Goal: Information Seeking & Learning: Compare options

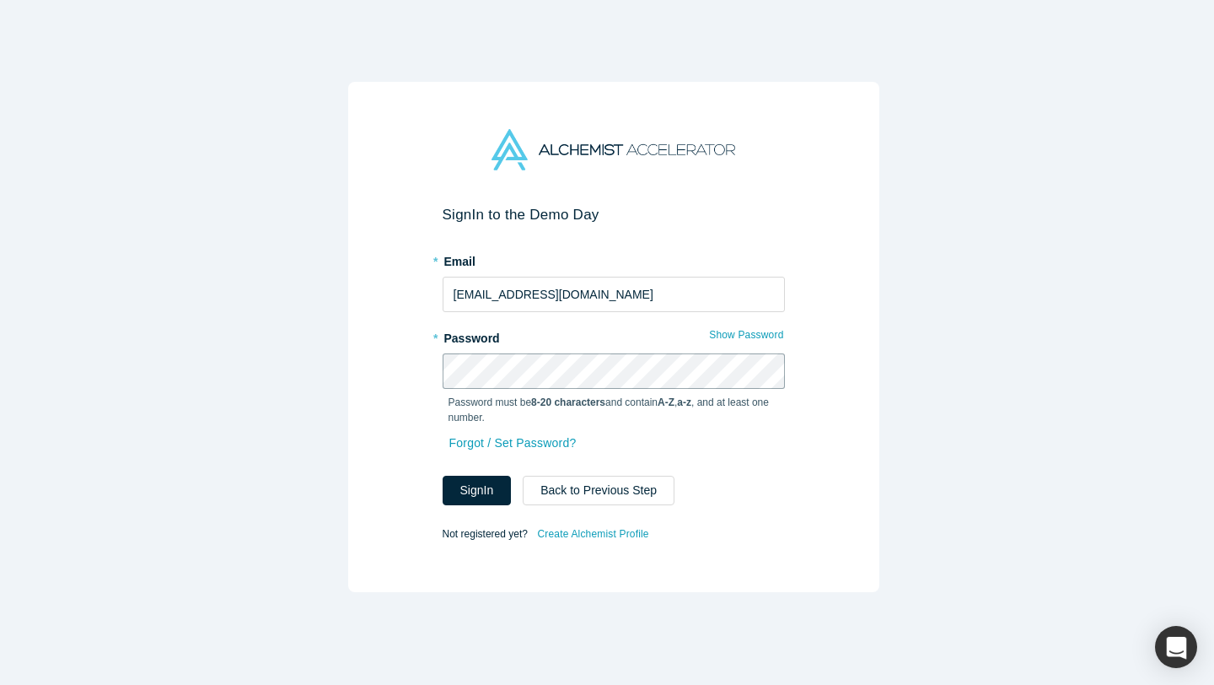
click at [443, 475] on button "Sign In" at bounding box center [477, 490] width 69 height 30
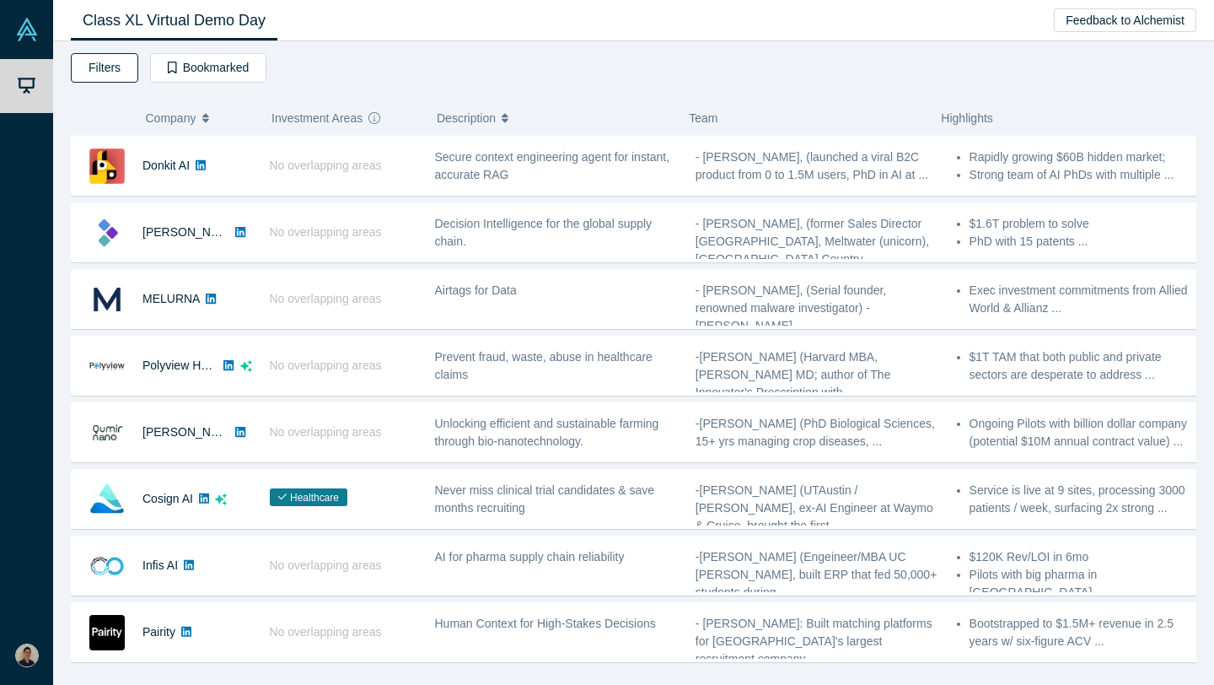
click at [117, 77] on button "Filters" at bounding box center [104, 68] width 67 height 30
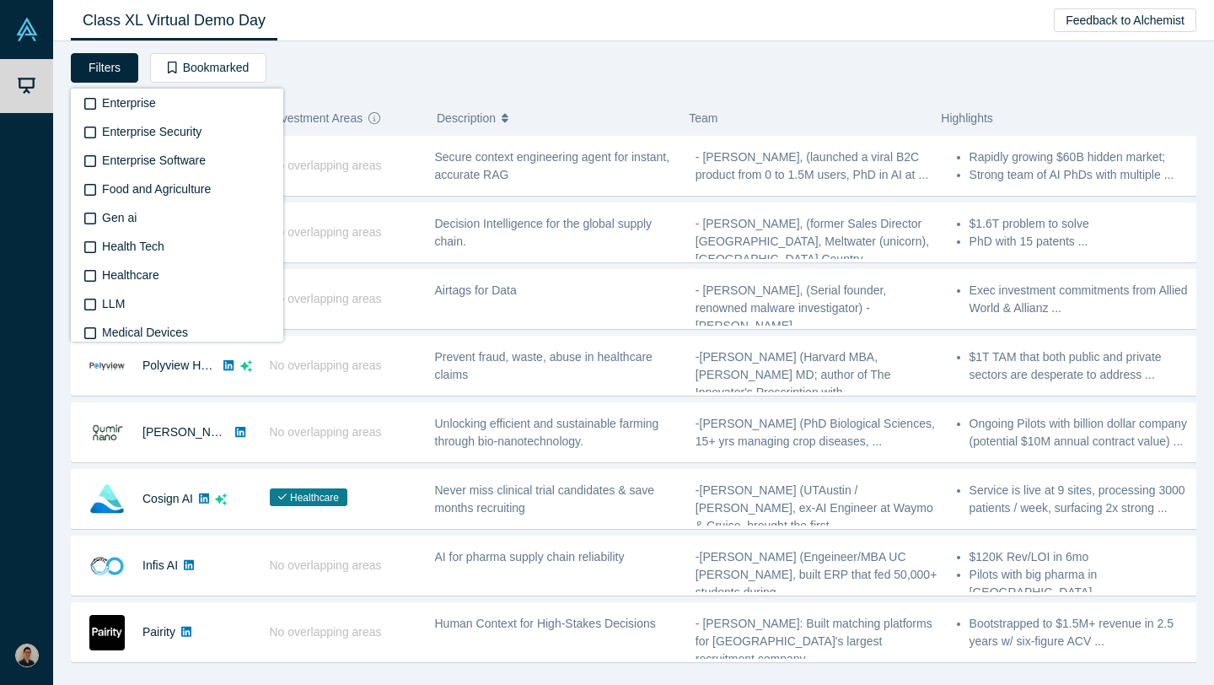
scroll to position [513, 0]
click at [135, 241] on span "Health Tech" at bounding box center [133, 244] width 62 height 13
click at [0, 0] on input "Health Tech" at bounding box center [0, 0] width 0 height 0
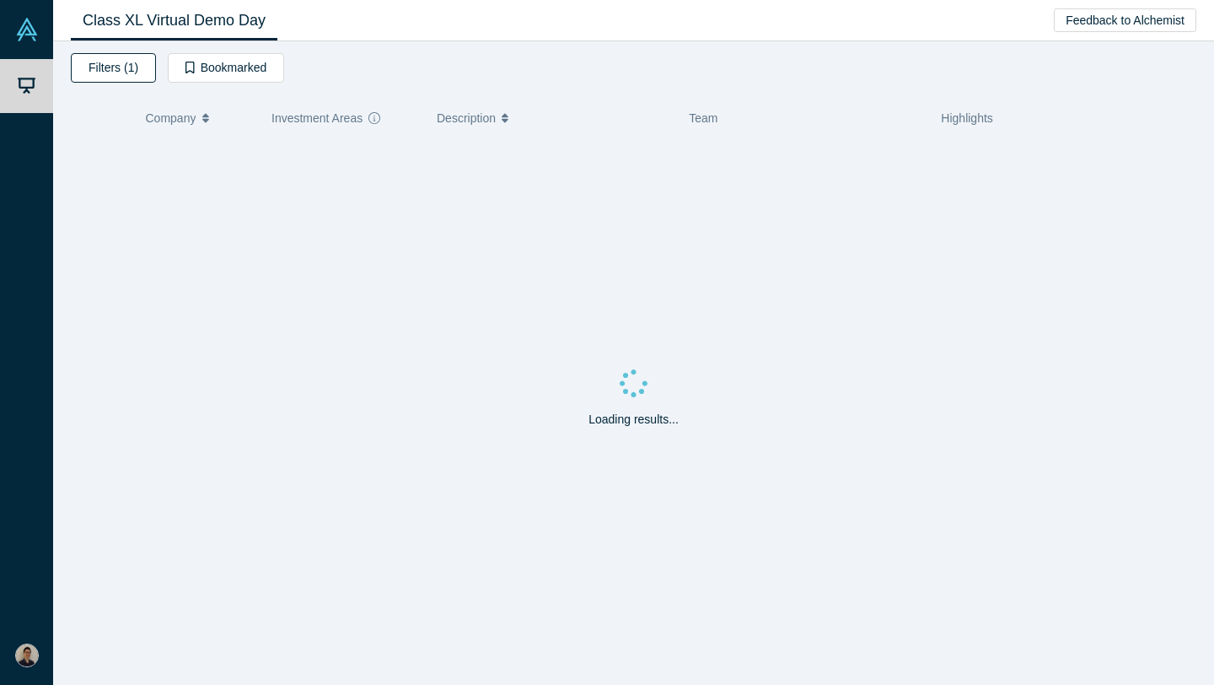
click at [135, 74] on button "Filters (1)" at bounding box center [113, 68] width 85 height 30
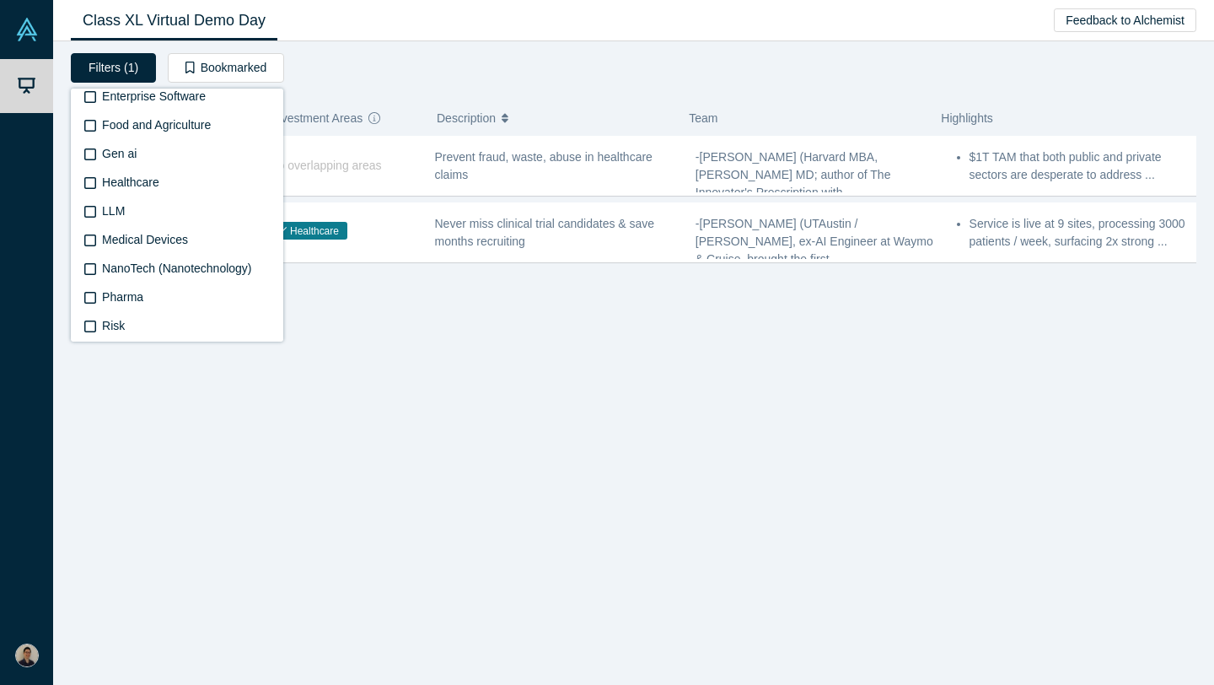
scroll to position [633, 0]
click at [141, 154] on span "Healthcare" at bounding box center [130, 152] width 57 height 13
click at [0, 0] on input "Healthcare" at bounding box center [0, 0] width 0 height 0
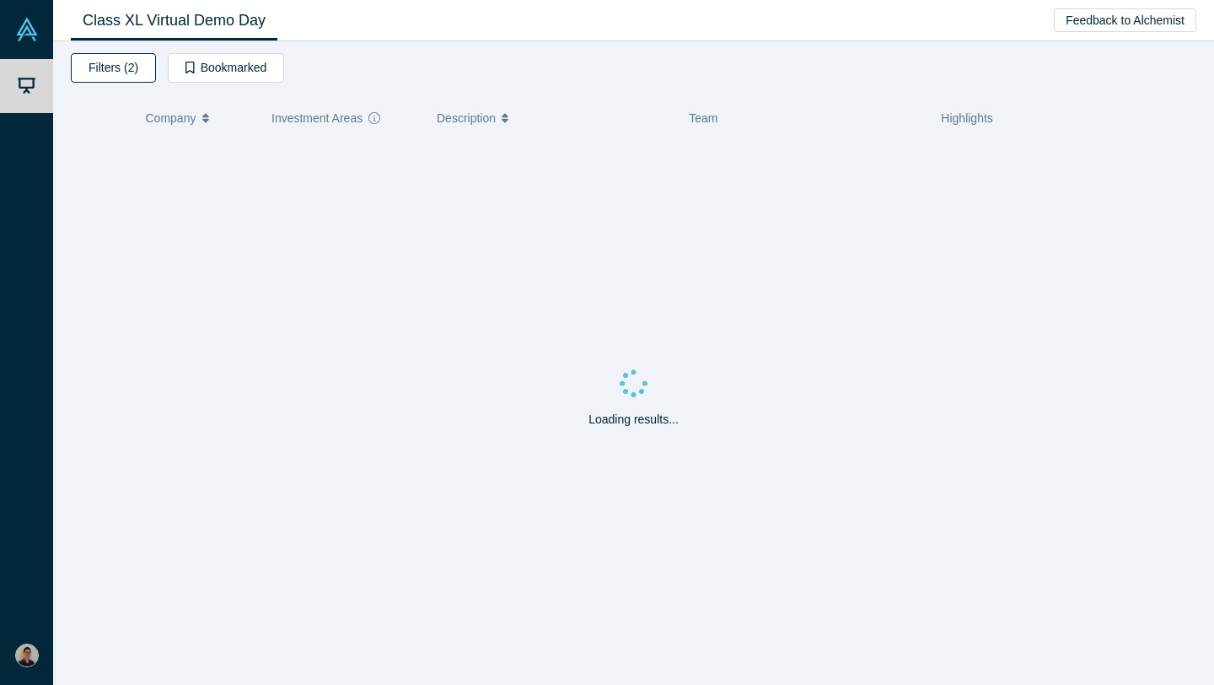
click at [121, 70] on button "Filters (2)" at bounding box center [113, 68] width 85 height 30
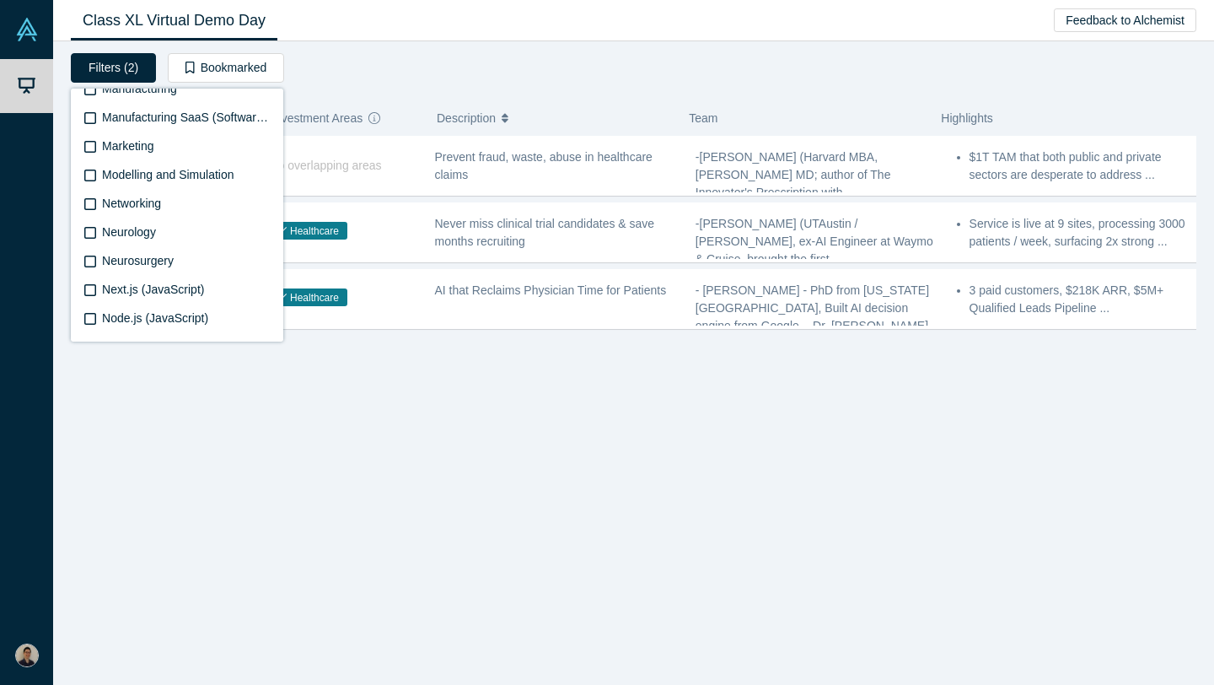
scroll to position [3011, 0]
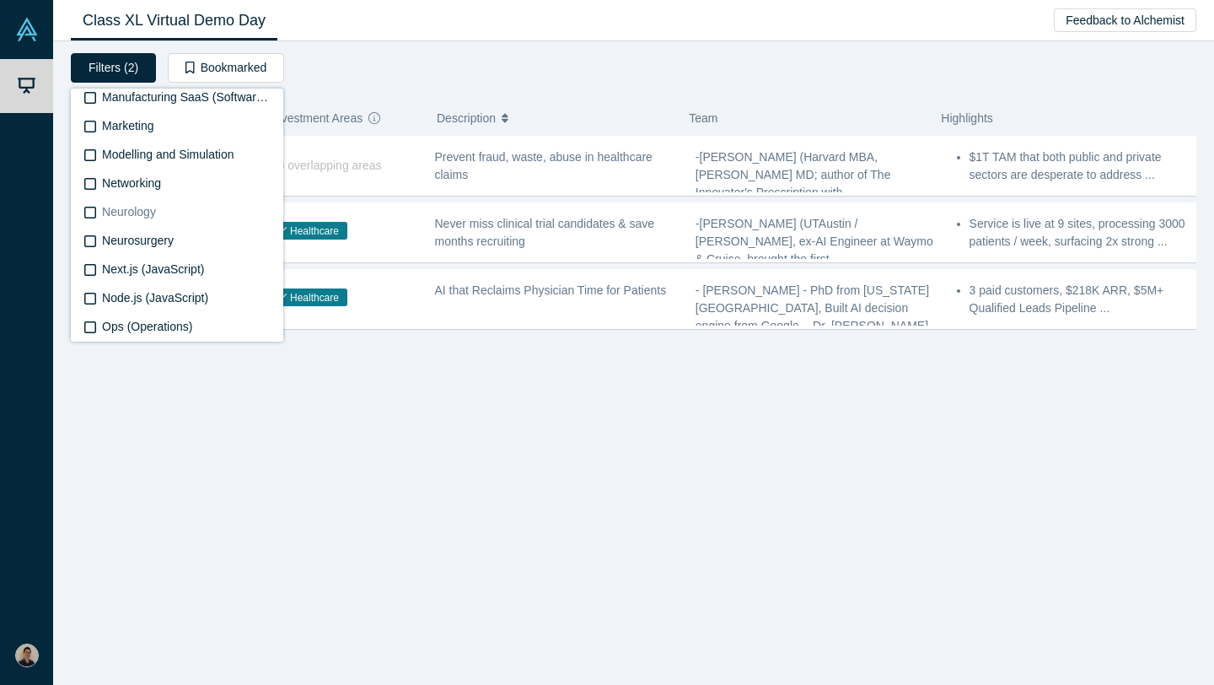
click at [142, 210] on span "Neurology" at bounding box center [129, 211] width 54 height 13
click at [0, 0] on input "Neurology" at bounding box center [0, 0] width 0 height 0
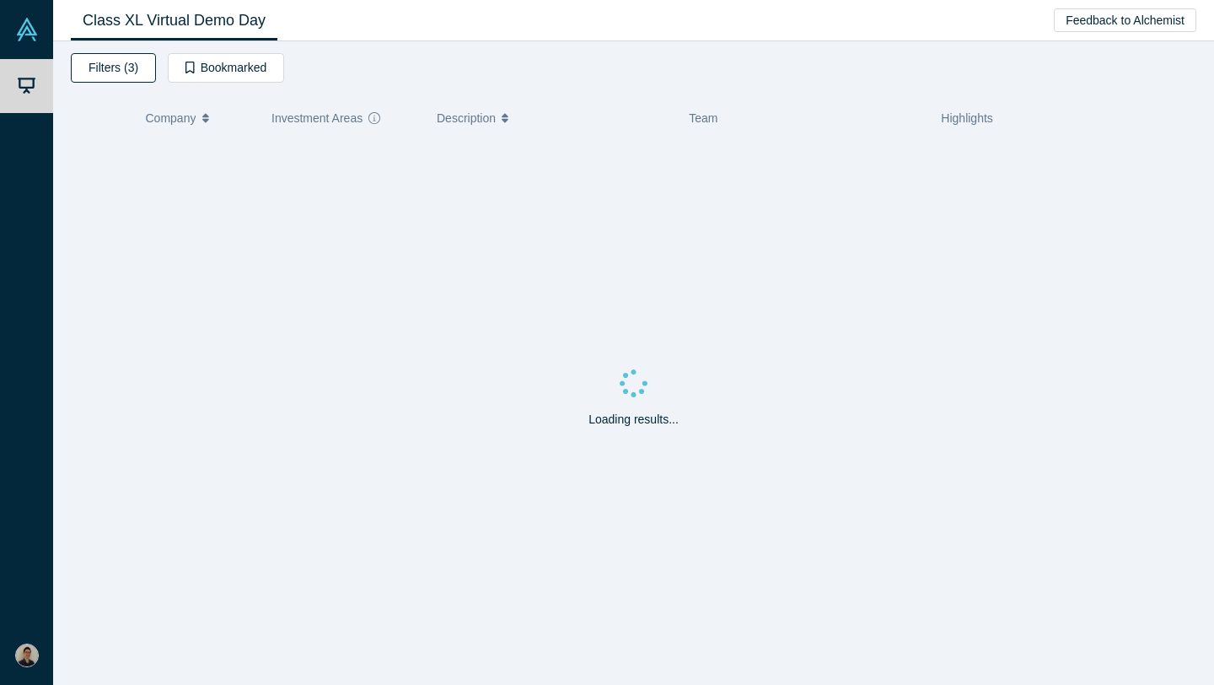
click at [139, 77] on button "Filters (3)" at bounding box center [113, 68] width 85 height 30
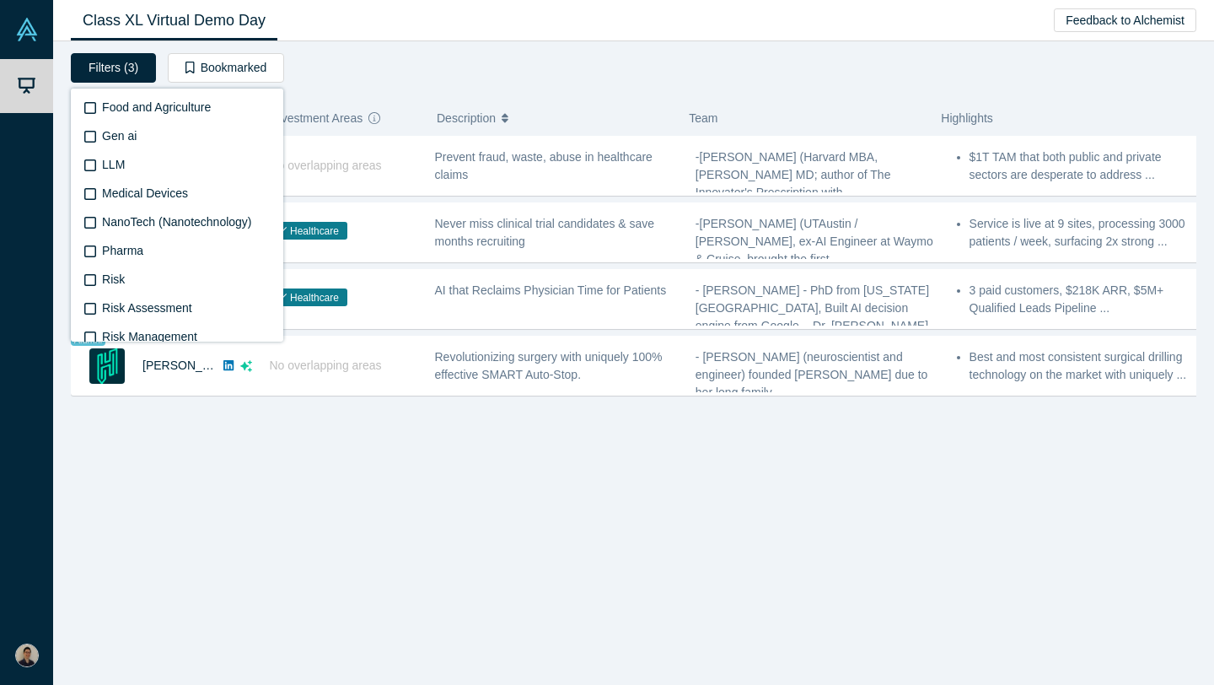
scroll to position [685, 0]
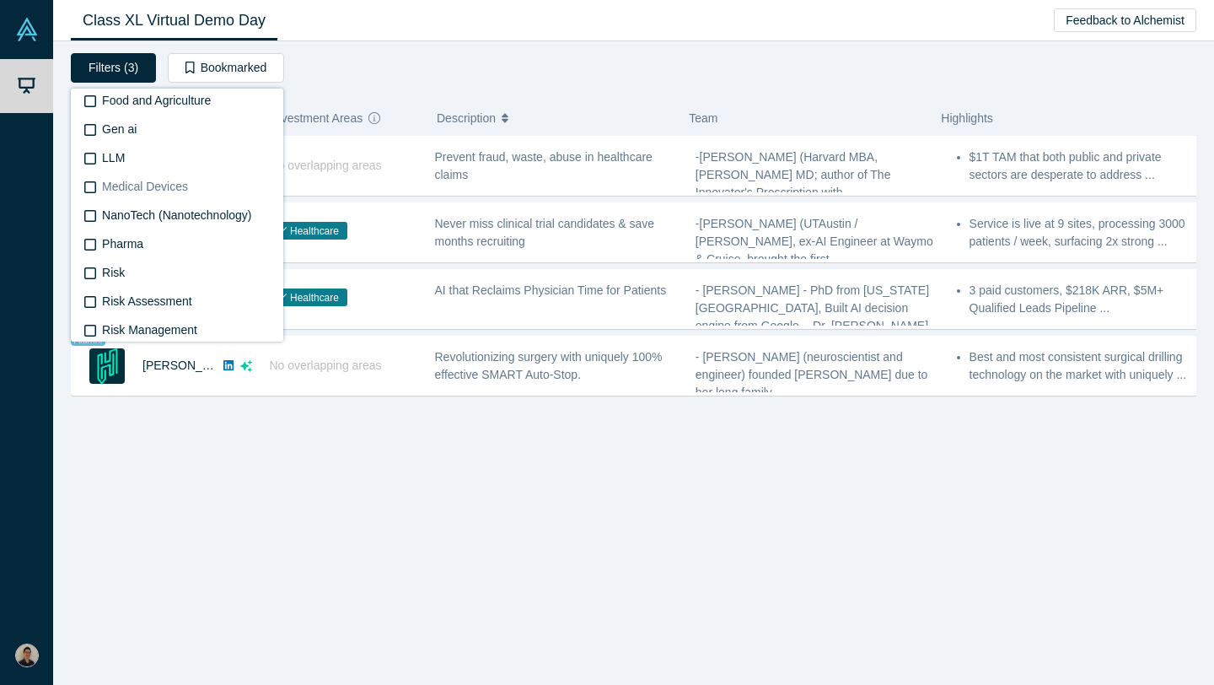
click at [157, 183] on span "Medical Devices" at bounding box center [145, 186] width 86 height 13
click at [0, 0] on input "Medical Devices" at bounding box center [0, 0] width 0 height 0
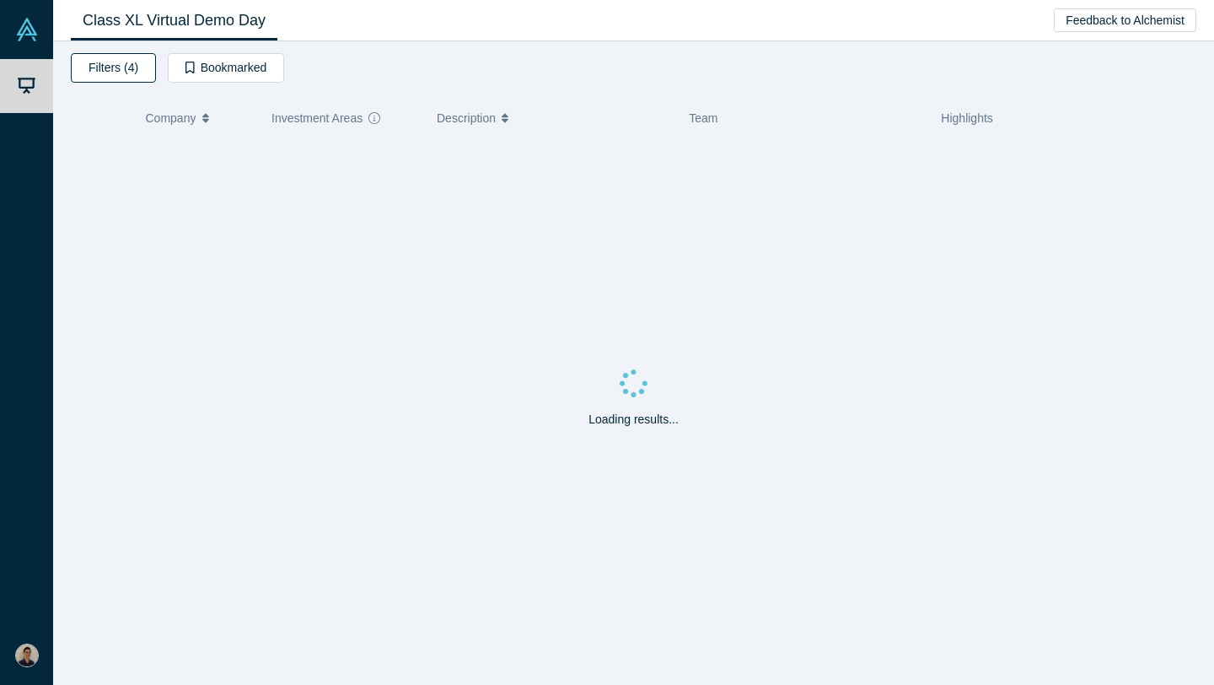
click at [130, 59] on button "Filters (4)" at bounding box center [113, 68] width 85 height 30
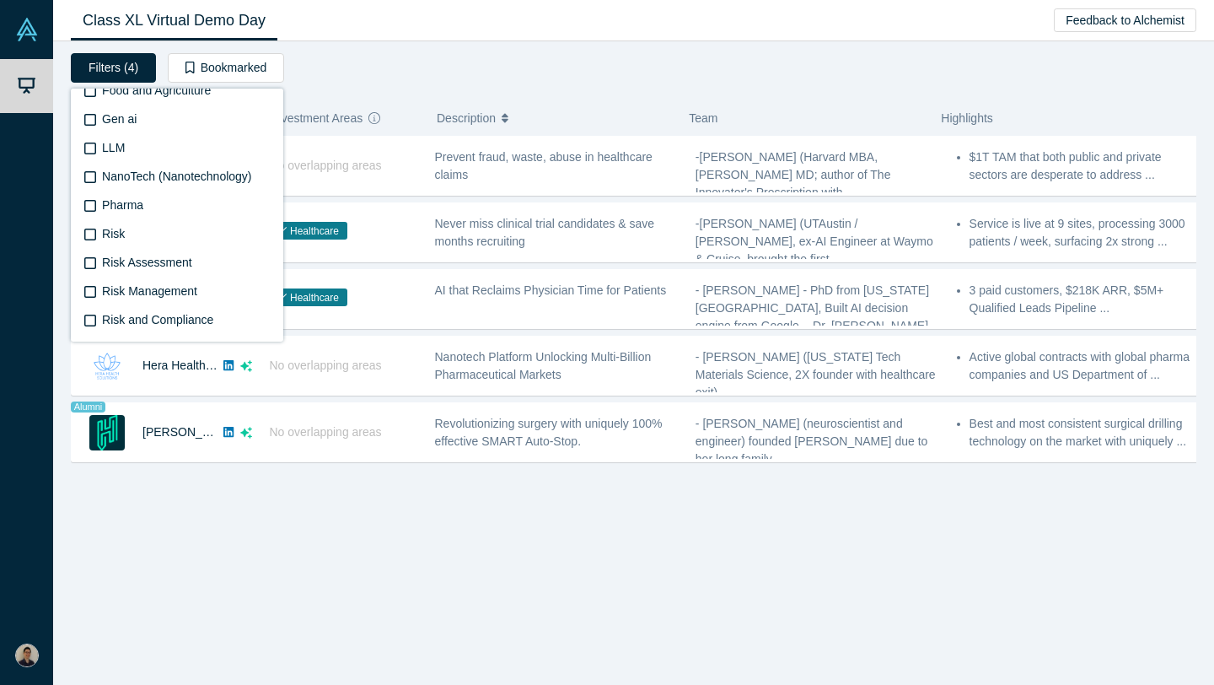
scroll to position [658, 0]
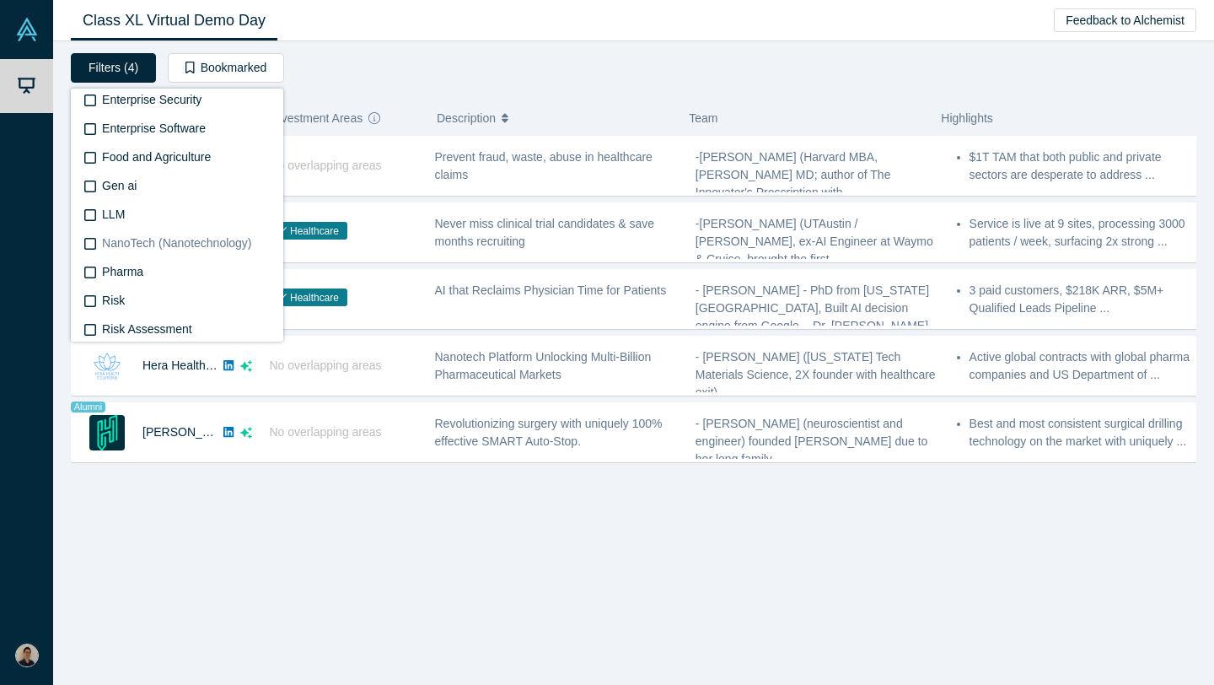
click at [136, 244] on span "NanoTech (Nanotechnology)" at bounding box center [176, 242] width 149 height 13
click at [0, 0] on input "NanoTech (Nanotechnology)" at bounding box center [0, 0] width 0 height 0
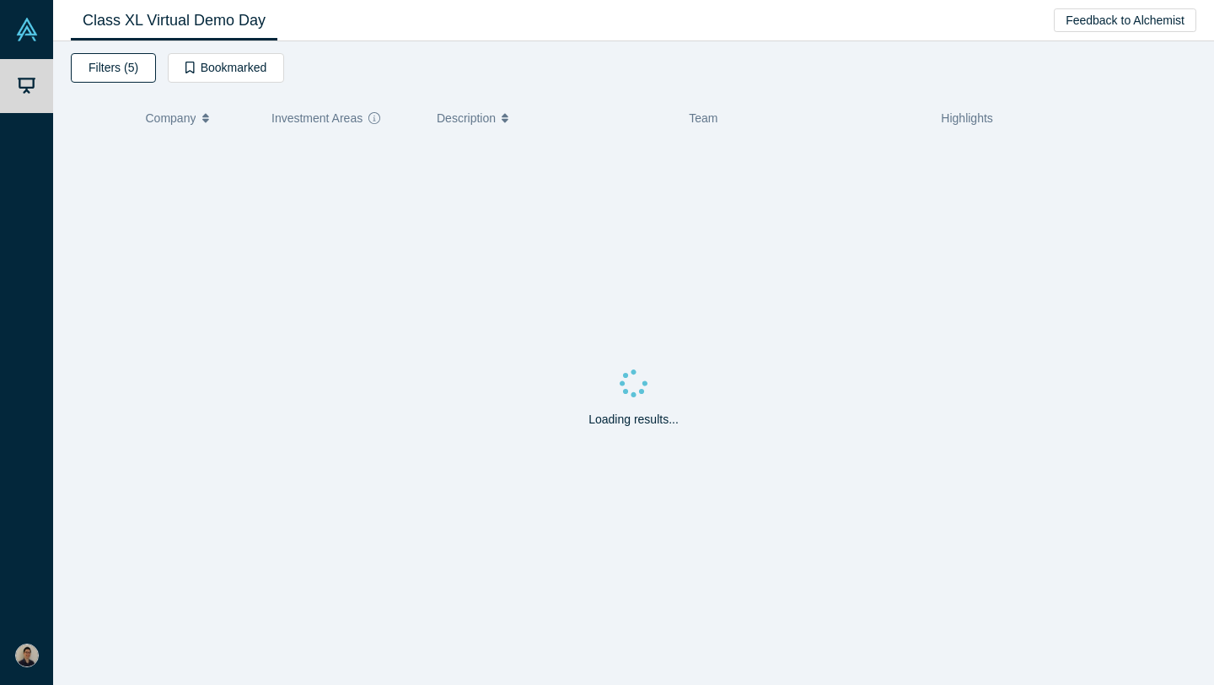
click at [135, 71] on button "Filters (5)" at bounding box center [113, 68] width 85 height 30
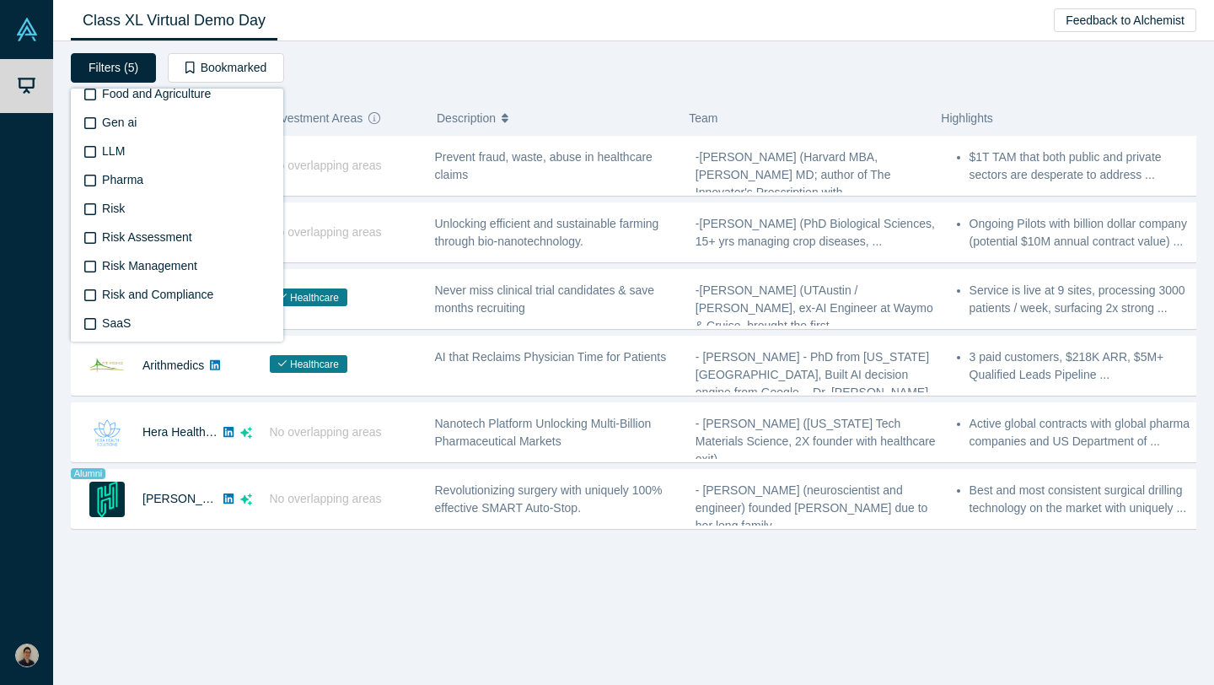
scroll to position [791, 0]
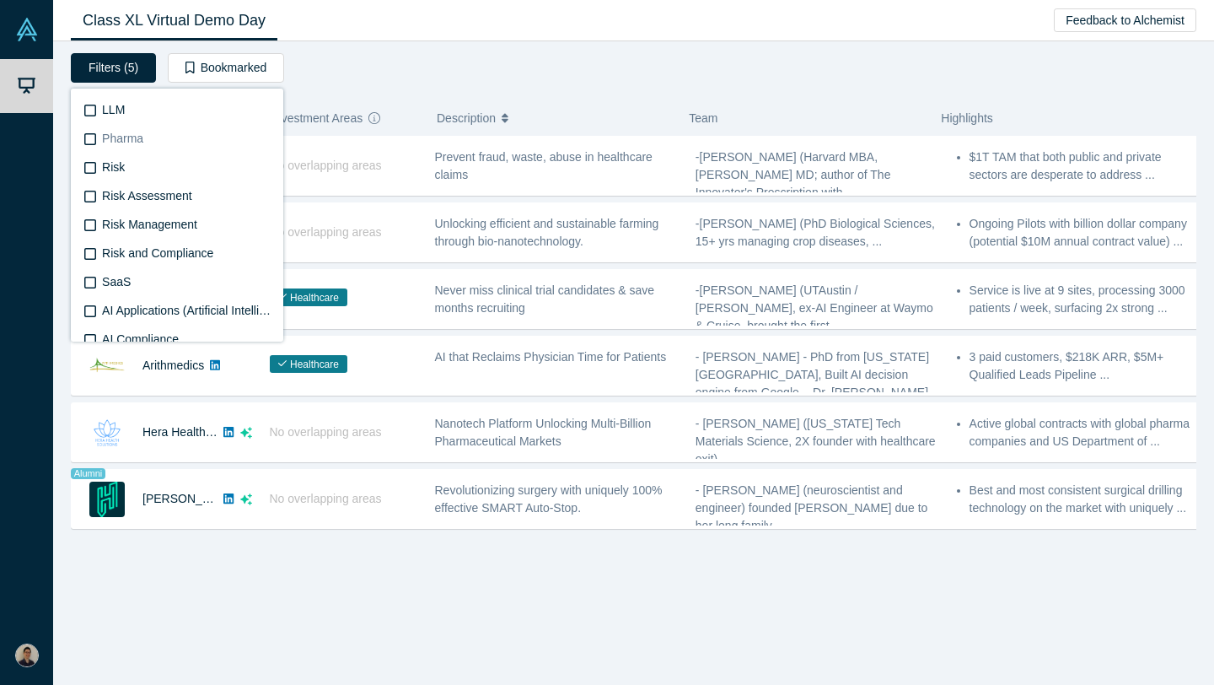
click at [131, 145] on span "Pharma" at bounding box center [122, 138] width 41 height 13
click at [0, 0] on input "Pharma" at bounding box center [0, 0] width 0 height 0
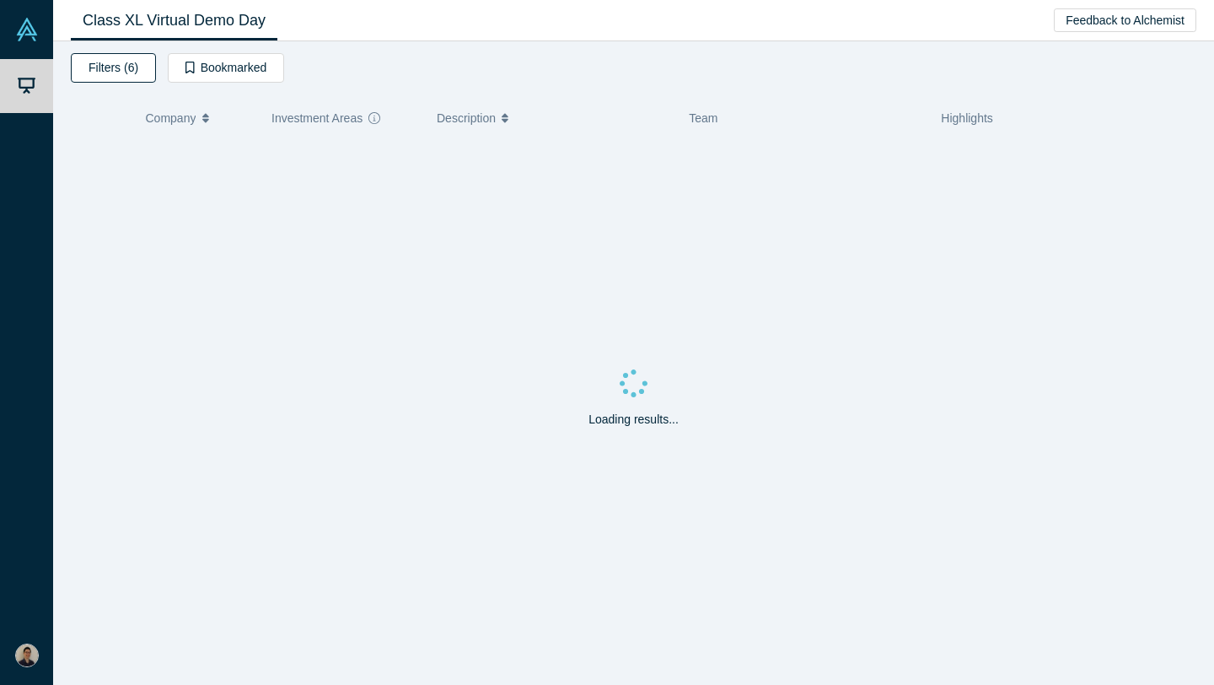
click at [140, 81] on button "Filters (6)" at bounding box center [113, 68] width 85 height 30
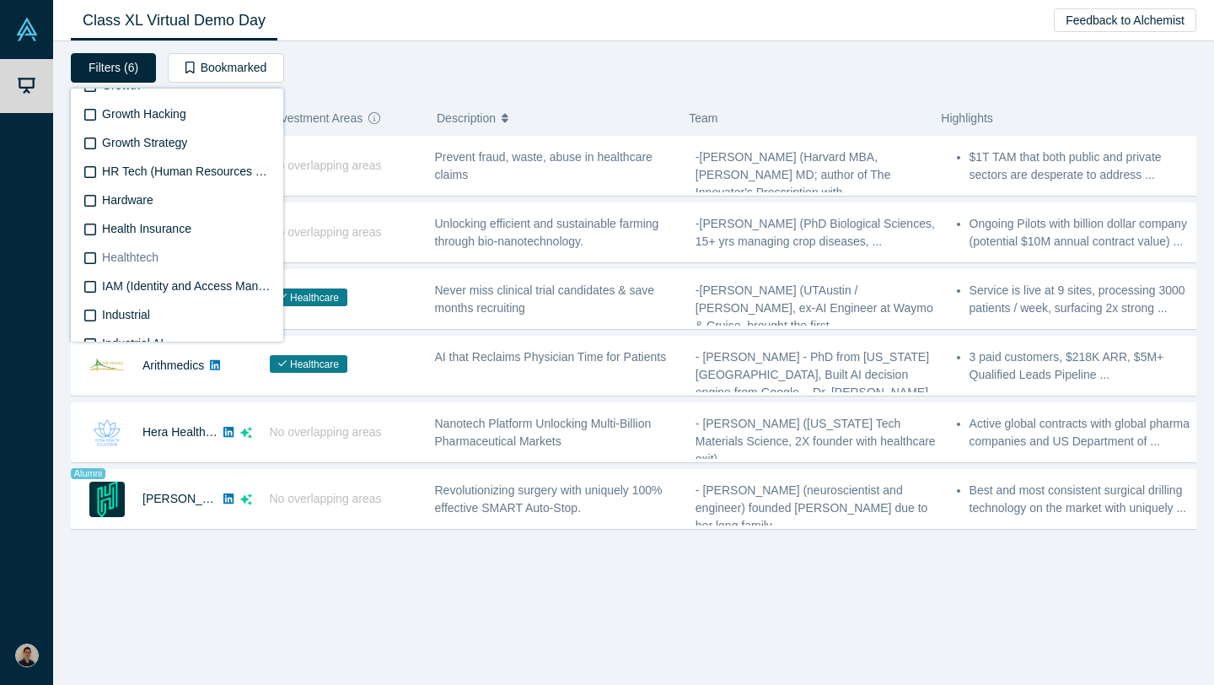
scroll to position [2450, 0]
click at [140, 254] on span "Healthtech" at bounding box center [130, 256] width 56 height 13
click at [0, 0] on input "Healthtech" at bounding box center [0, 0] width 0 height 0
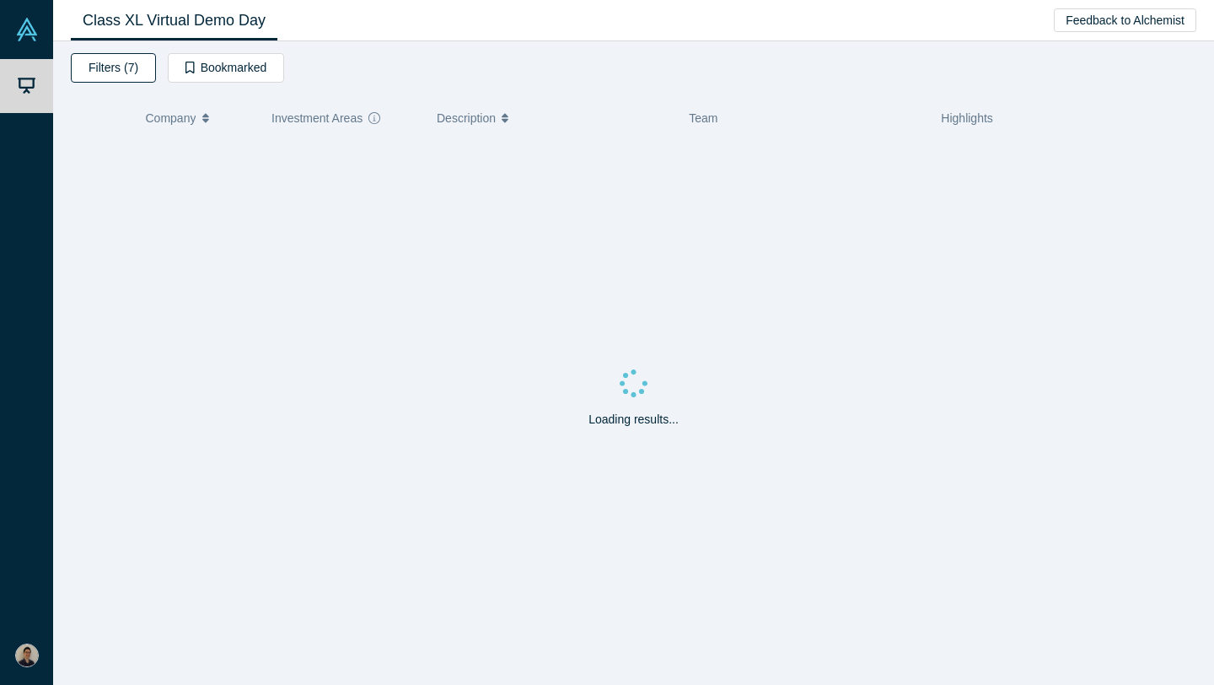
click at [132, 72] on button "Filters (7)" at bounding box center [113, 68] width 85 height 30
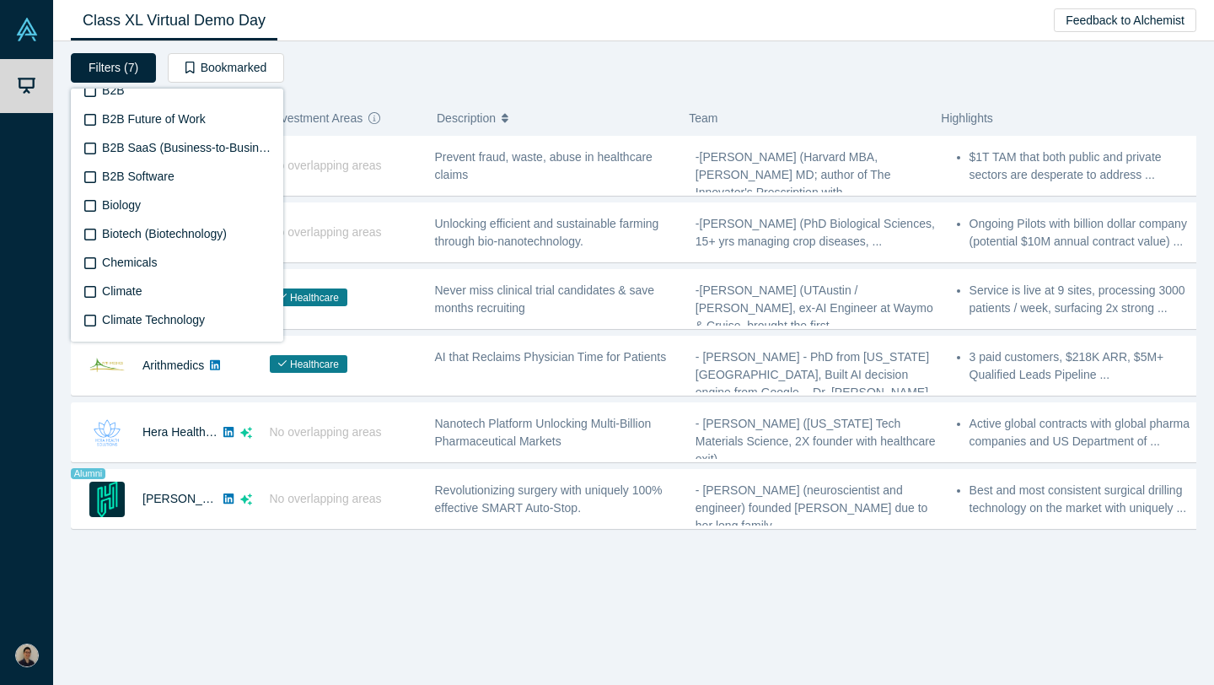
scroll to position [1530, 0]
click at [128, 65] on button "Filters (7)" at bounding box center [113, 68] width 85 height 30
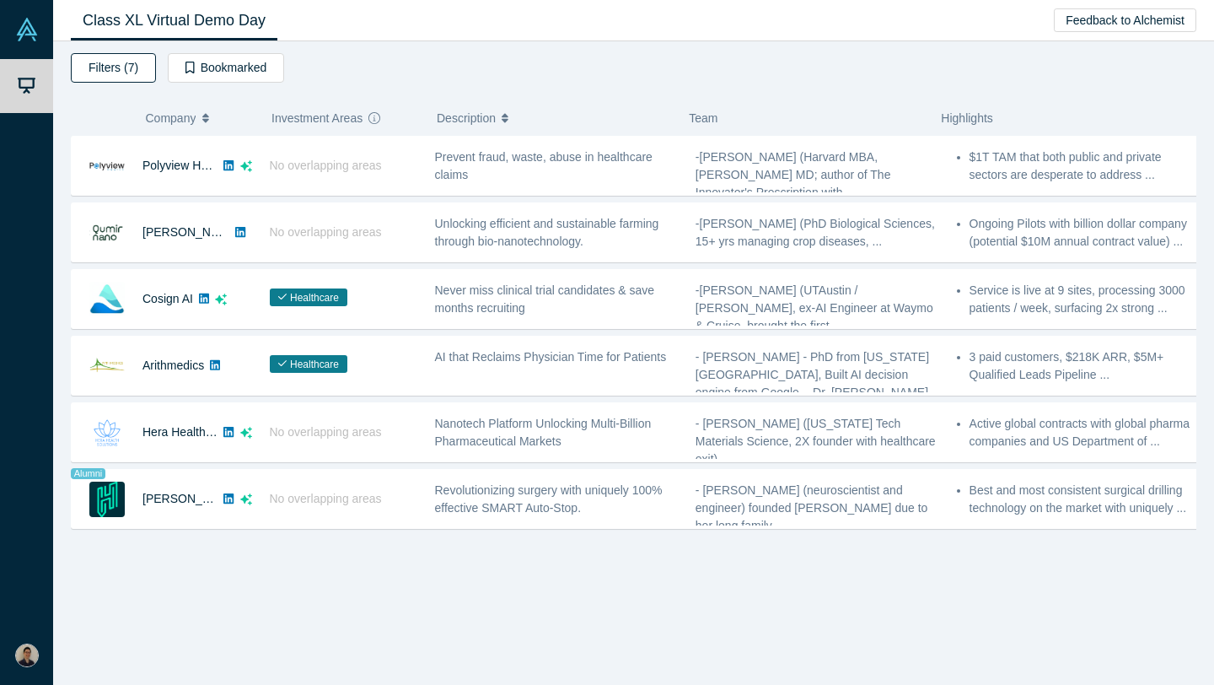
click at [126, 70] on button "Filters (7)" at bounding box center [113, 68] width 85 height 30
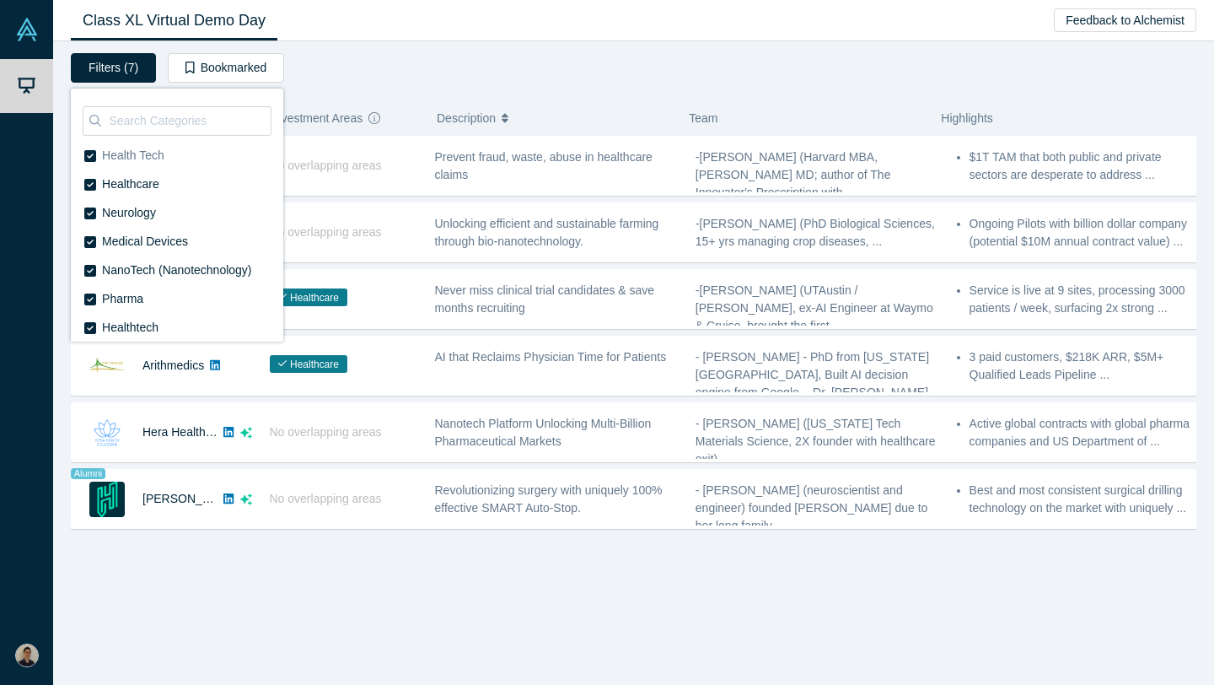
click at [116, 158] on span "Health Tech" at bounding box center [133, 154] width 62 height 13
click at [0, 0] on input "Health Tech" at bounding box center [0, 0] width 0 height 0
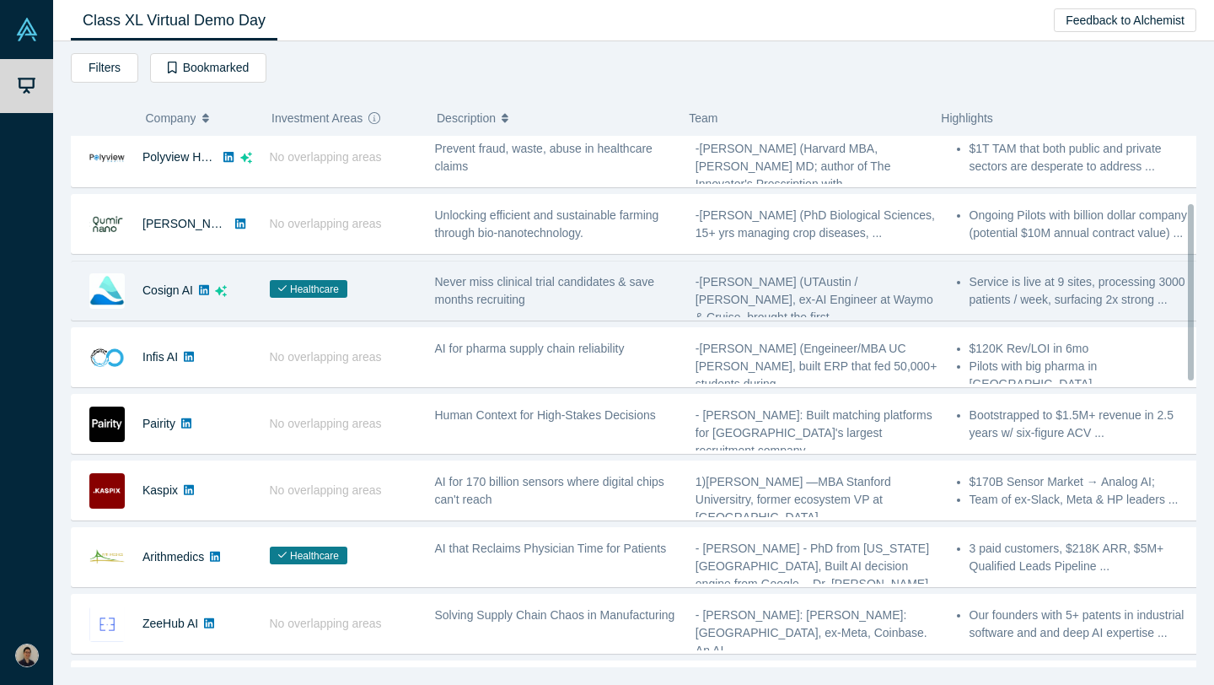
scroll to position [211, 0]
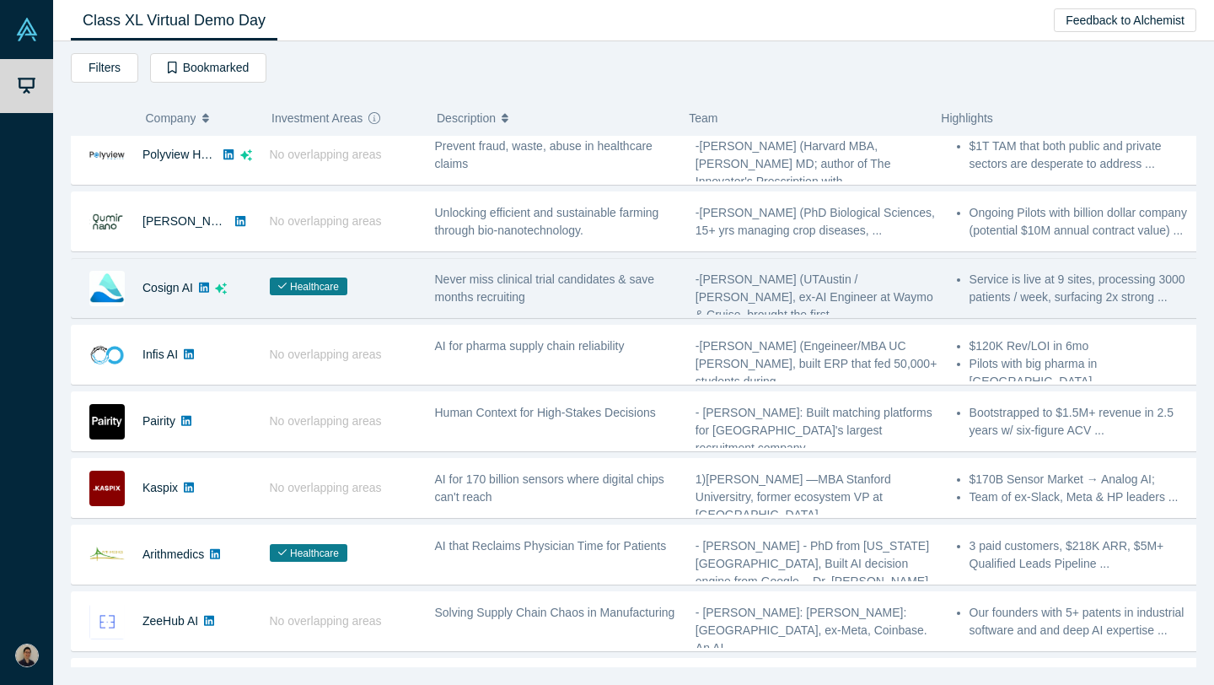
click at [484, 285] on div "Never miss clinical trial candidates & save months recruiting" at bounding box center [556, 288] width 243 height 35
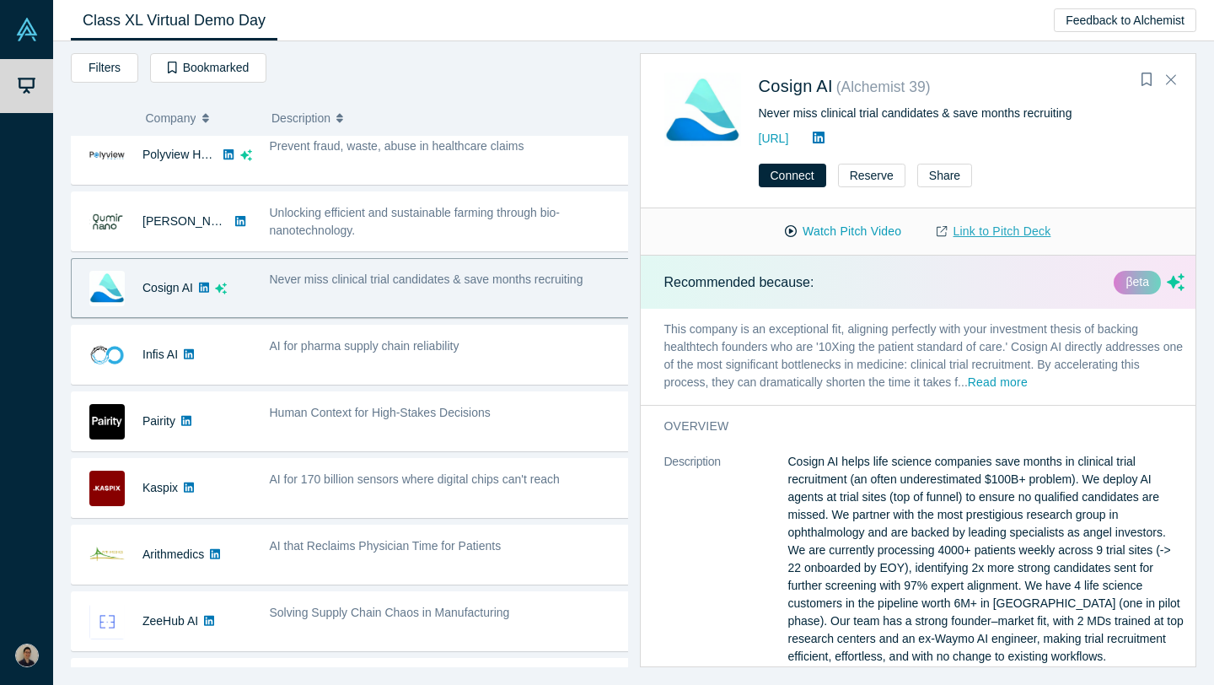
click at [1006, 225] on link "Link to Pitch Deck" at bounding box center [993, 232] width 149 height 30
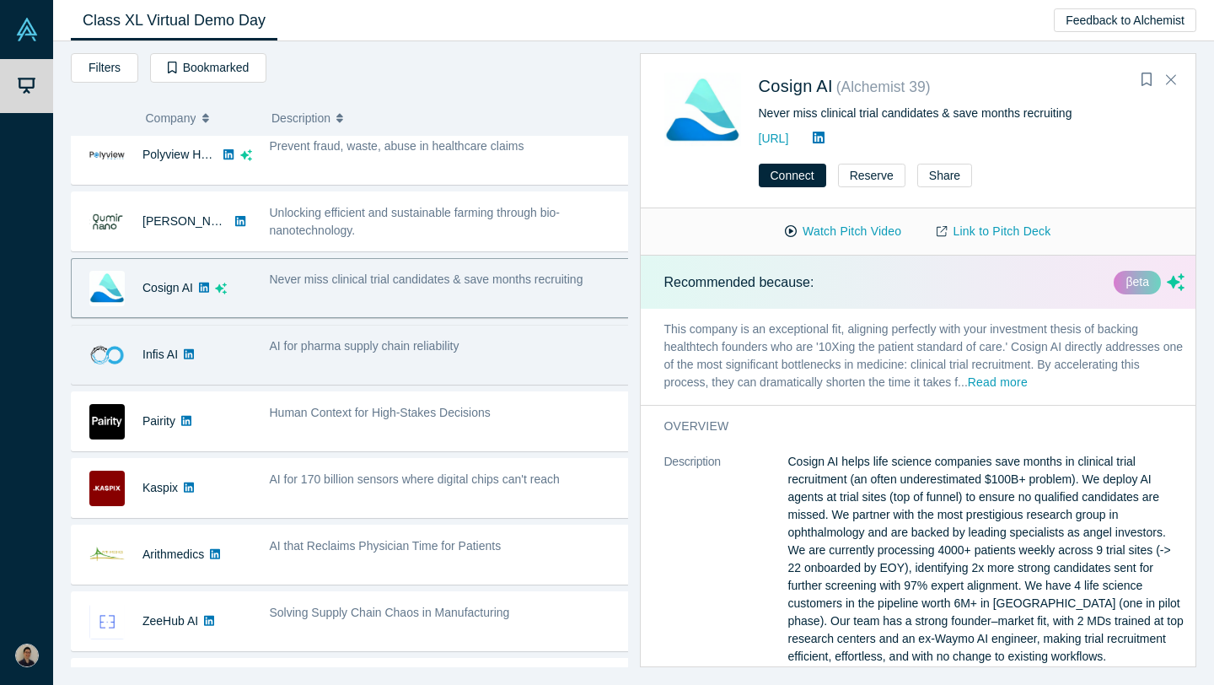
click at [537, 331] on div "AI for pharma supply chain reliability" at bounding box center [450, 354] width 379 height 53
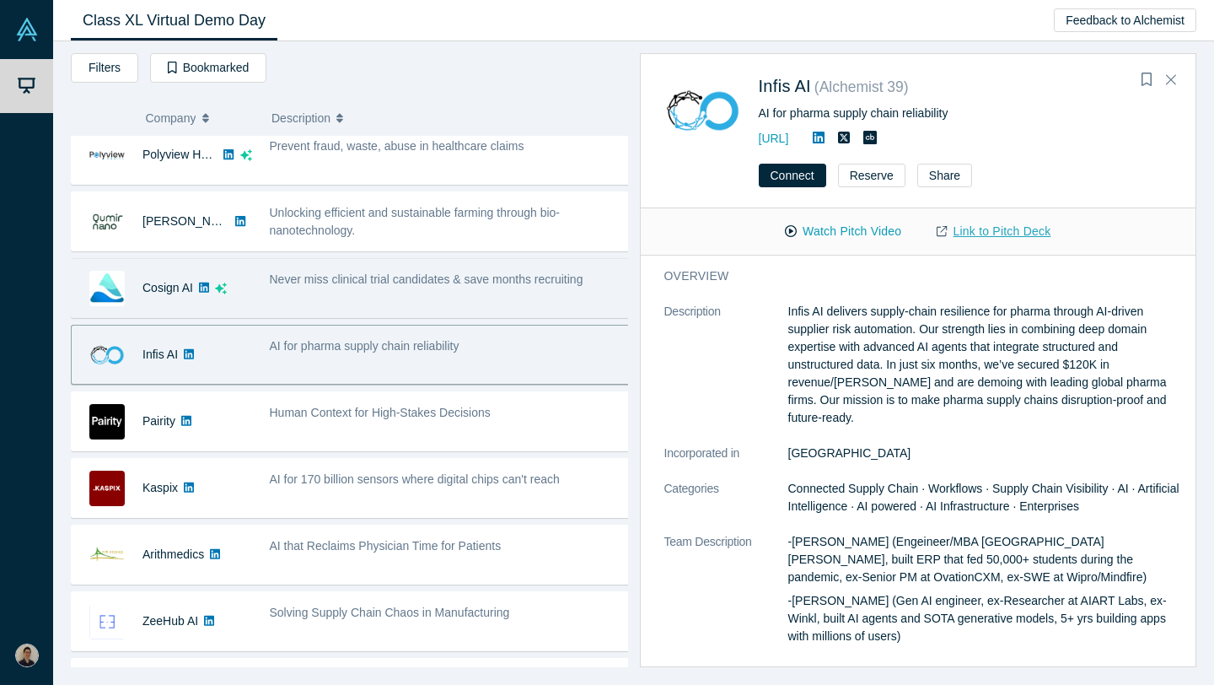
click at [972, 226] on link "Link to Pitch Deck" at bounding box center [993, 232] width 149 height 30
click at [877, 173] on button "Reserve" at bounding box center [871, 176] width 67 height 24
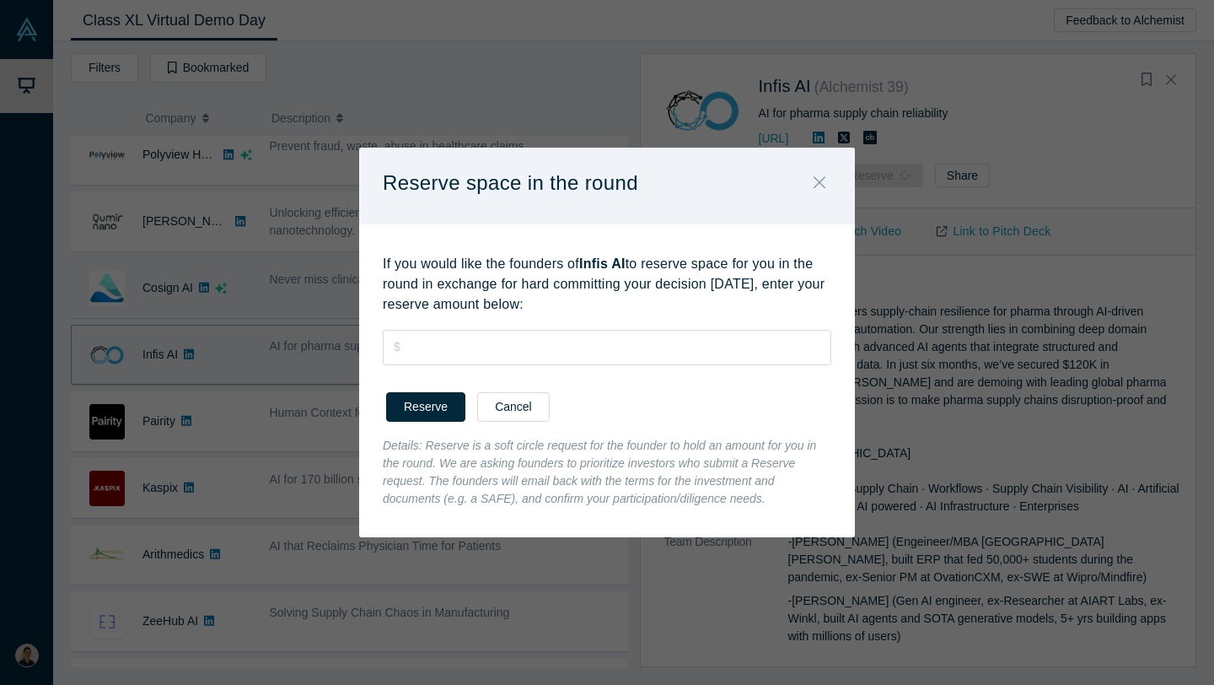
click at [830, 179] on button "Close" at bounding box center [819, 183] width 35 height 36
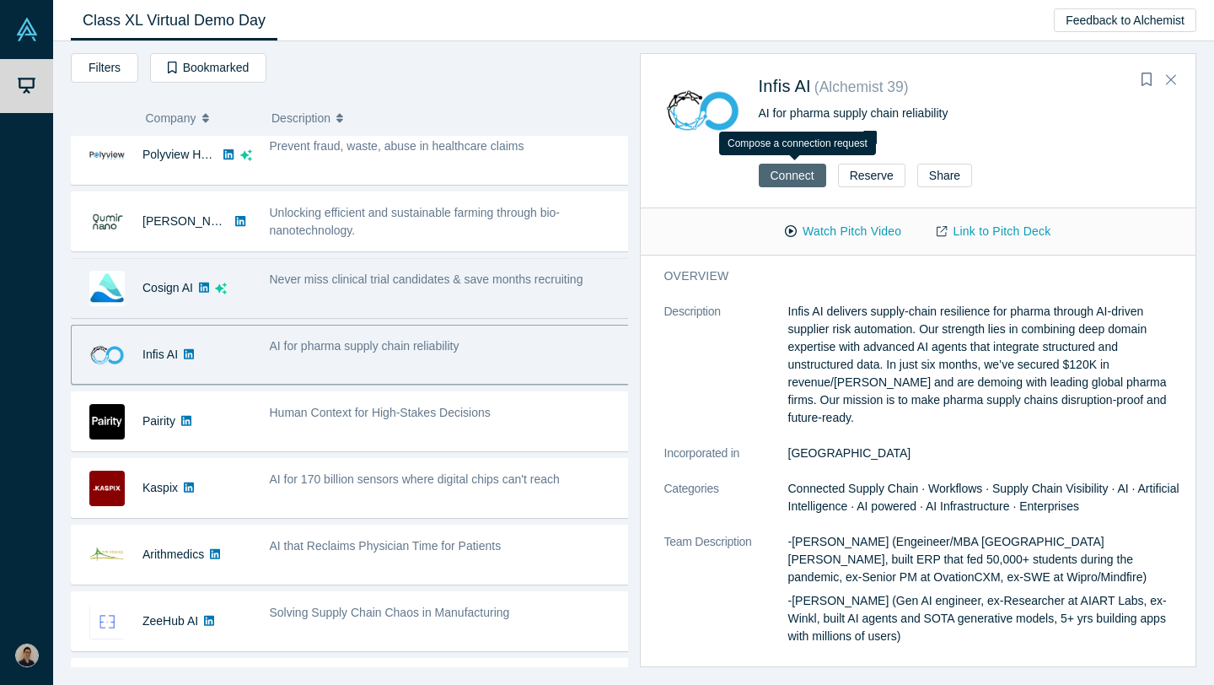
click at [802, 183] on button "Connect" at bounding box center [792, 176] width 67 height 24
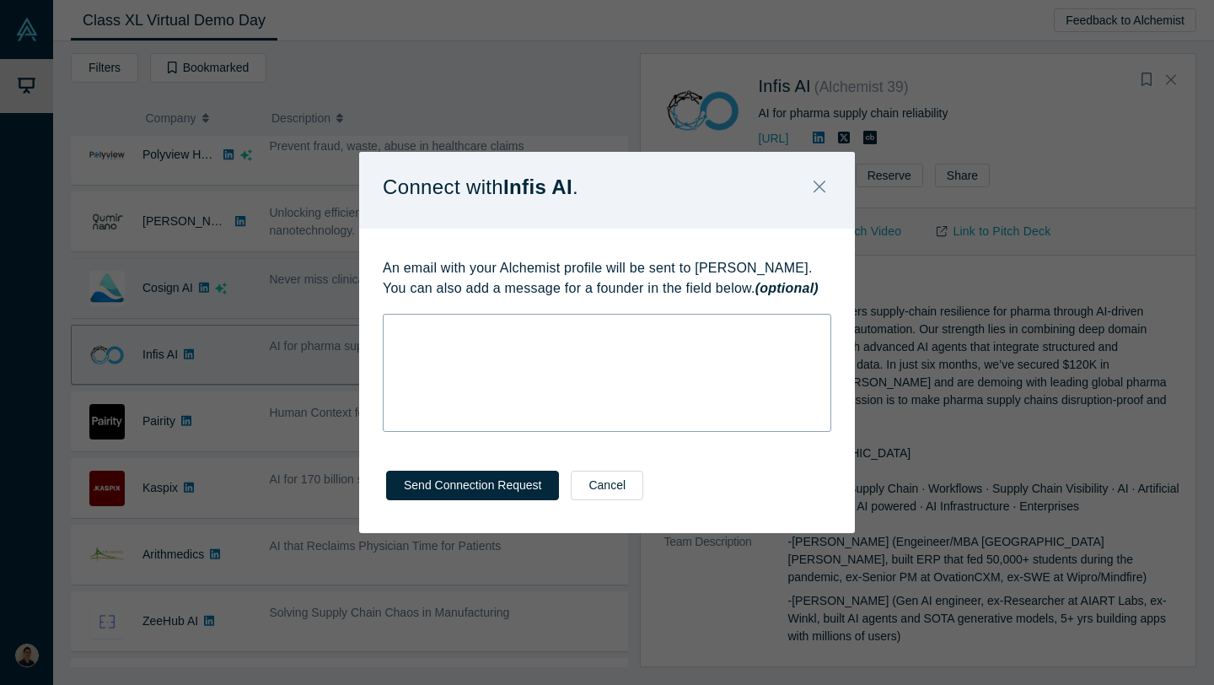
click at [671, 354] on div "rdw-wrapper" at bounding box center [607, 373] width 449 height 118
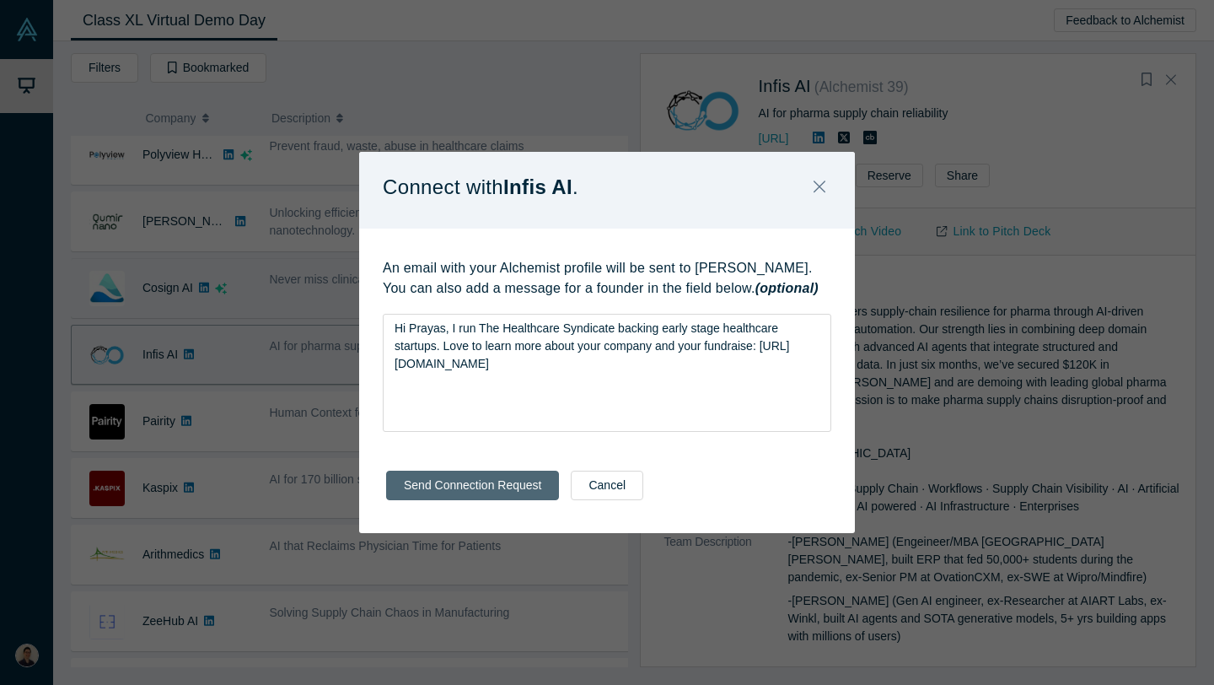
click at [511, 497] on button "Send Connection Request" at bounding box center [472, 485] width 173 height 30
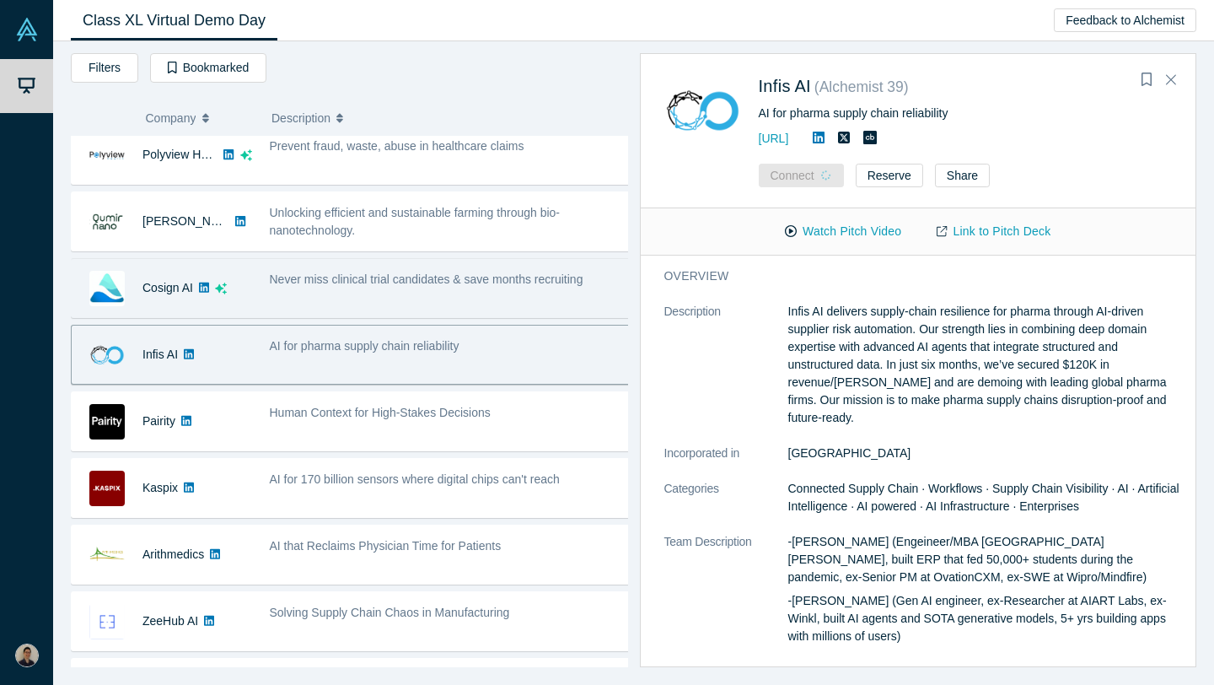
click at [824, 139] on icon at bounding box center [819, 137] width 12 height 13
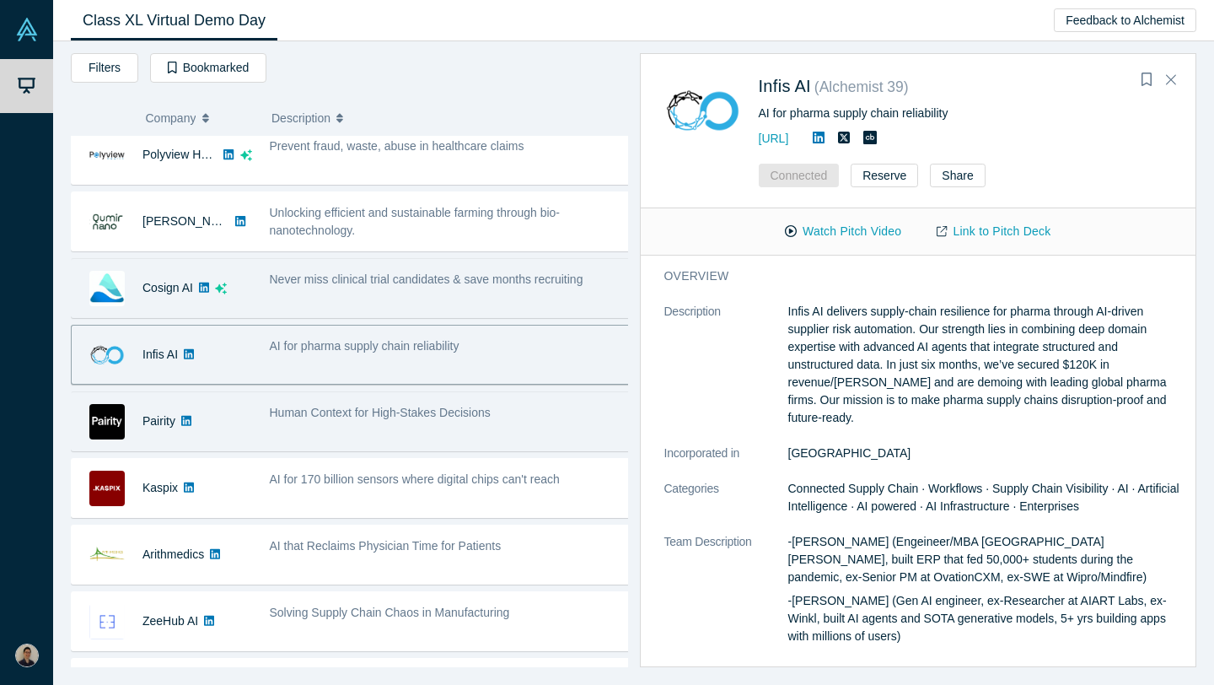
click at [431, 436] on div "Human Context for High-Stakes Decisions" at bounding box center [450, 421] width 379 height 53
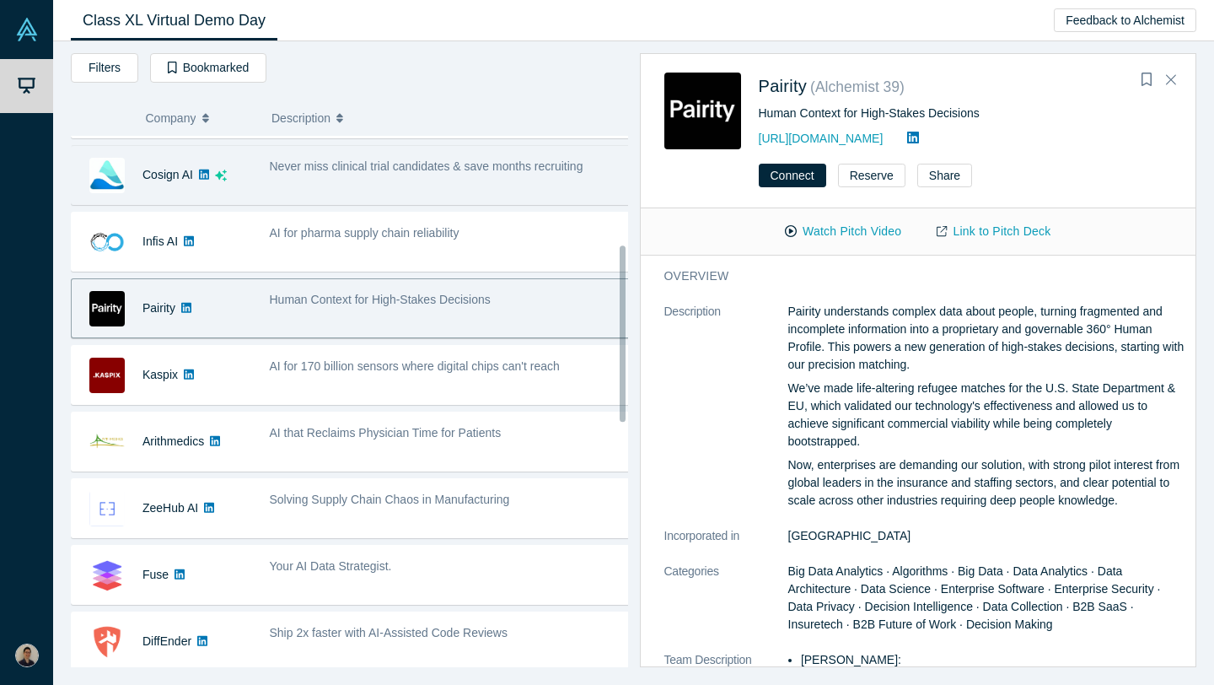
scroll to position [329, 0]
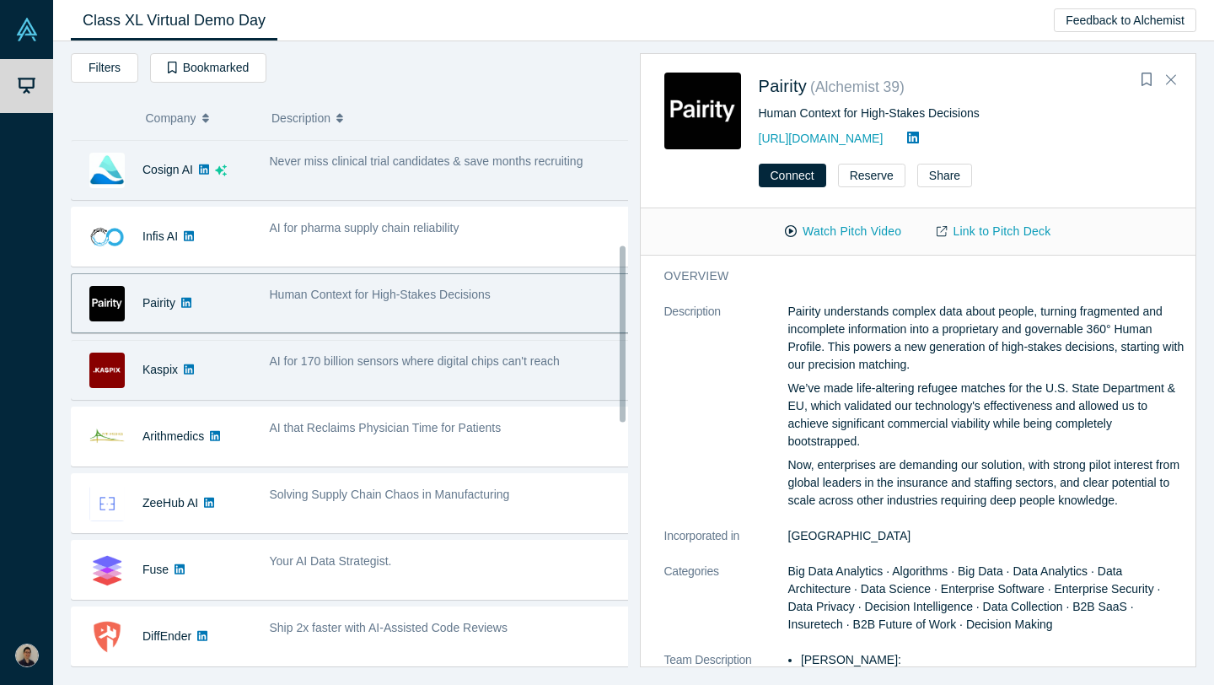
click at [421, 373] on div "AI for 170 billion sensors where digital chips can't reach" at bounding box center [450, 369] width 379 height 53
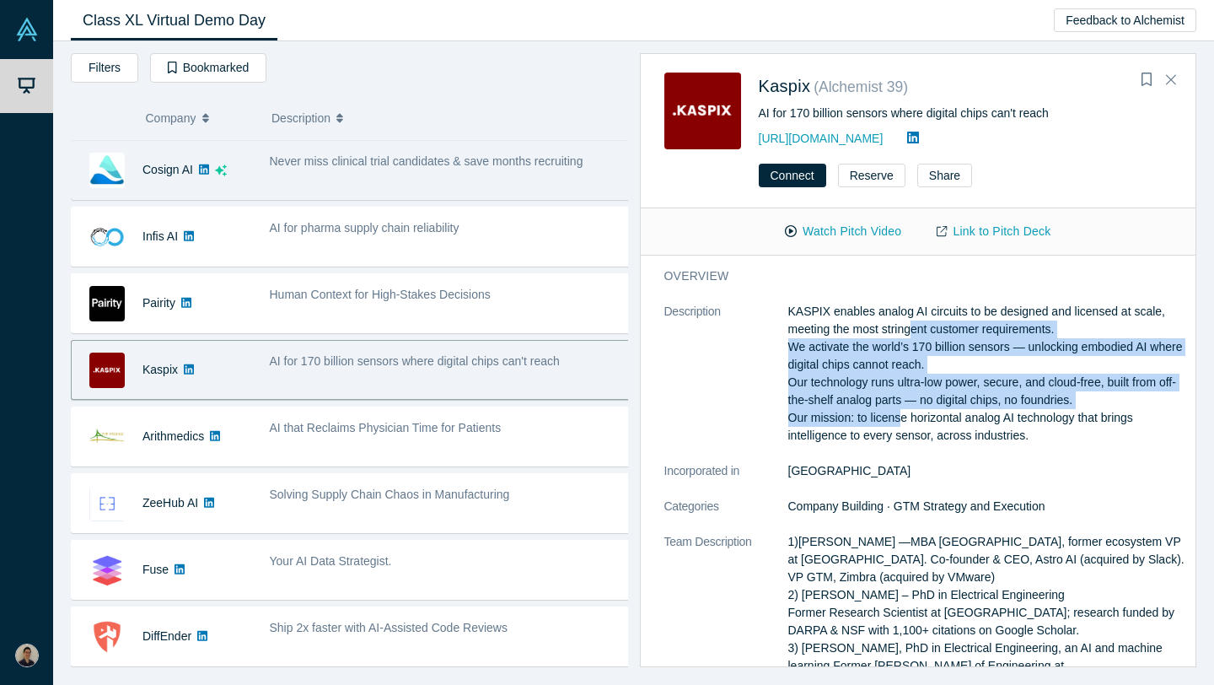
drag, startPoint x: 915, startPoint y: 320, endPoint x: 891, endPoint y: 425, distance: 107.2
click at [892, 423] on p "KASPIX enables analog AI circuits to be designed and licensed at scale, meeting…" at bounding box center [986, 374] width 397 height 142
click at [891, 425] on p "KASPIX enables analog AI circuits to be designed and licensed at scale, meeting…" at bounding box center [986, 374] width 397 height 142
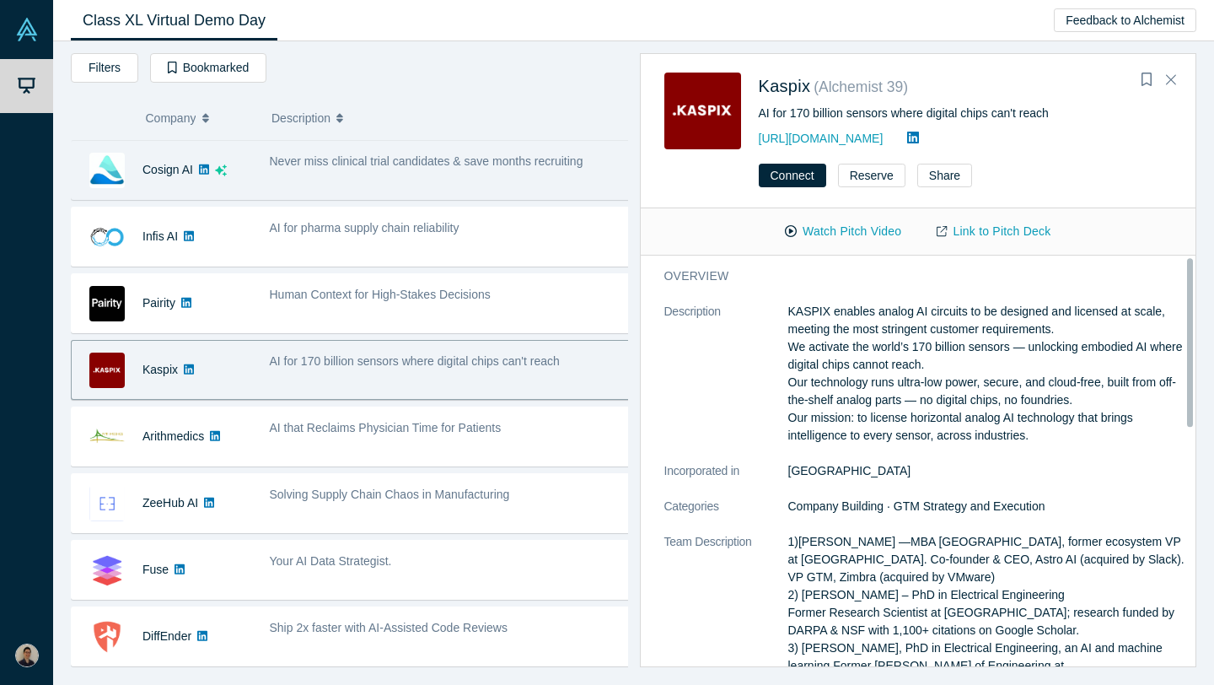
scroll to position [48, 0]
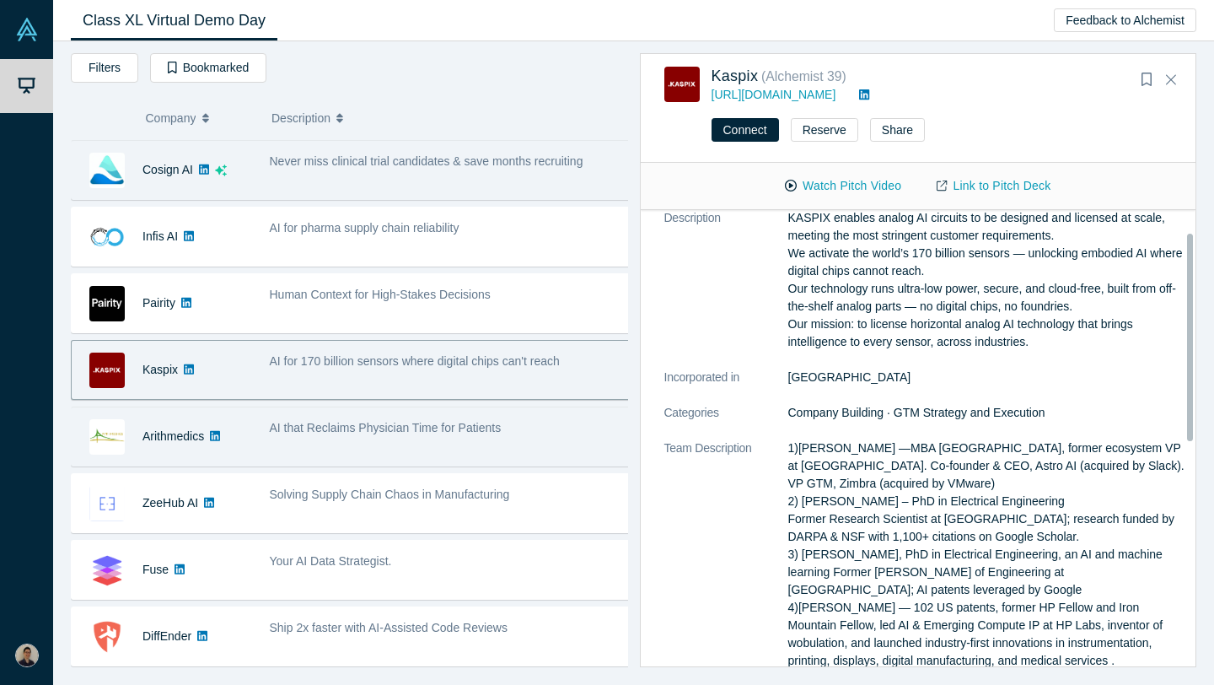
click at [474, 440] on div "AI that Reclaims Physician Time for Patients" at bounding box center [450, 436] width 379 height 53
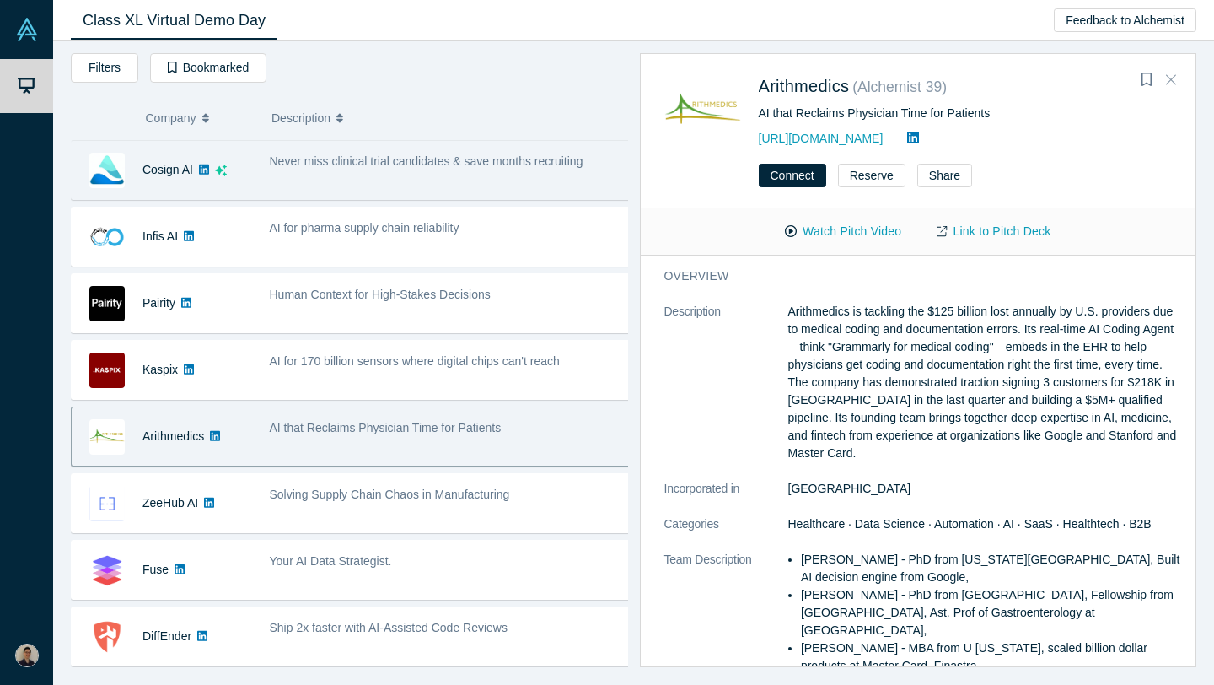
click at [1173, 80] on icon "Close" at bounding box center [1171, 79] width 10 height 15
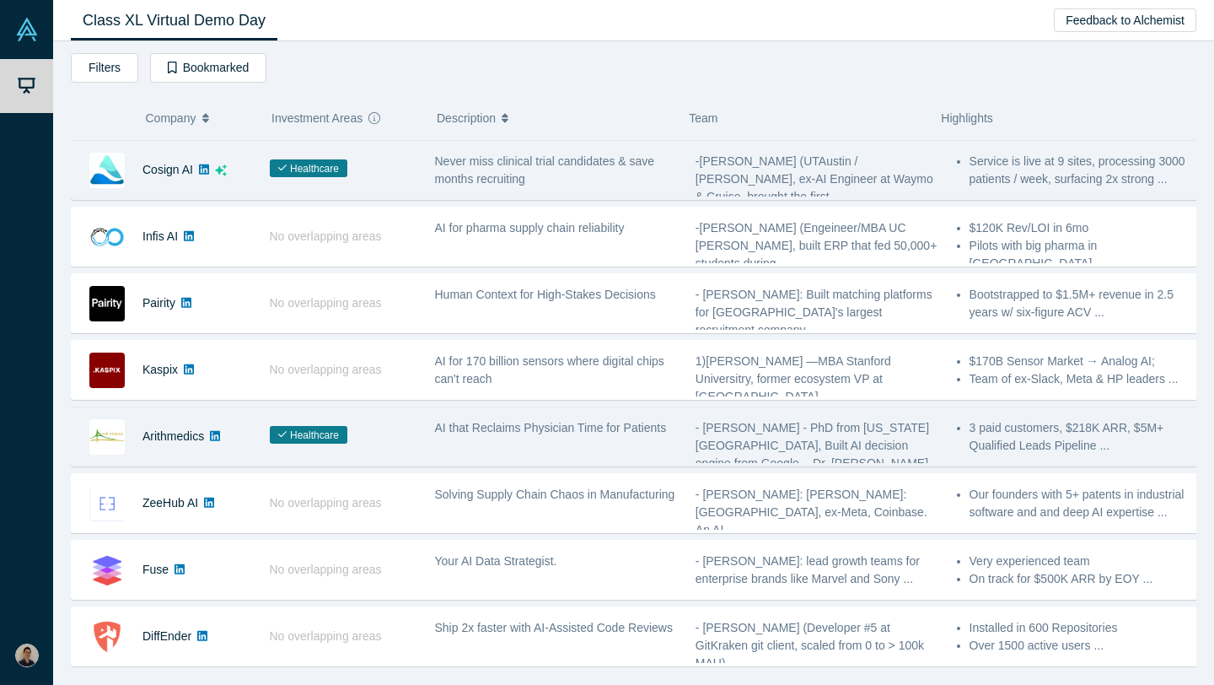
click at [530, 425] on span "AI that Reclaims Physician Time for Patients" at bounding box center [551, 427] width 232 height 13
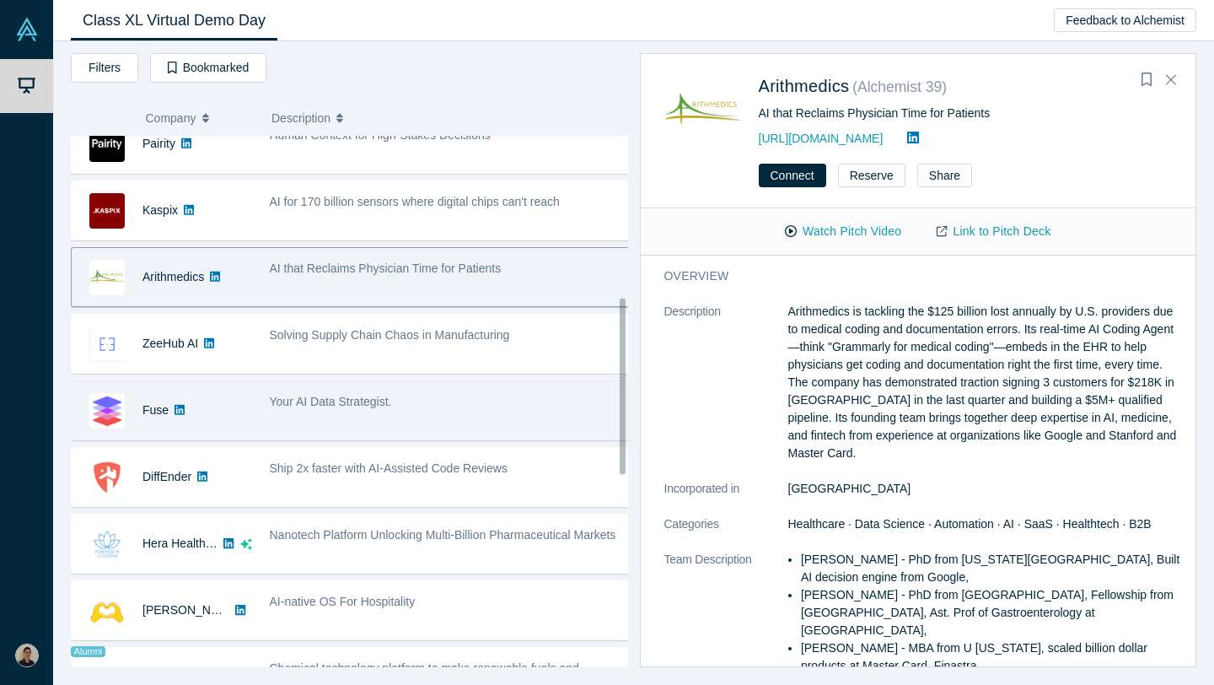
scroll to position [487, 0]
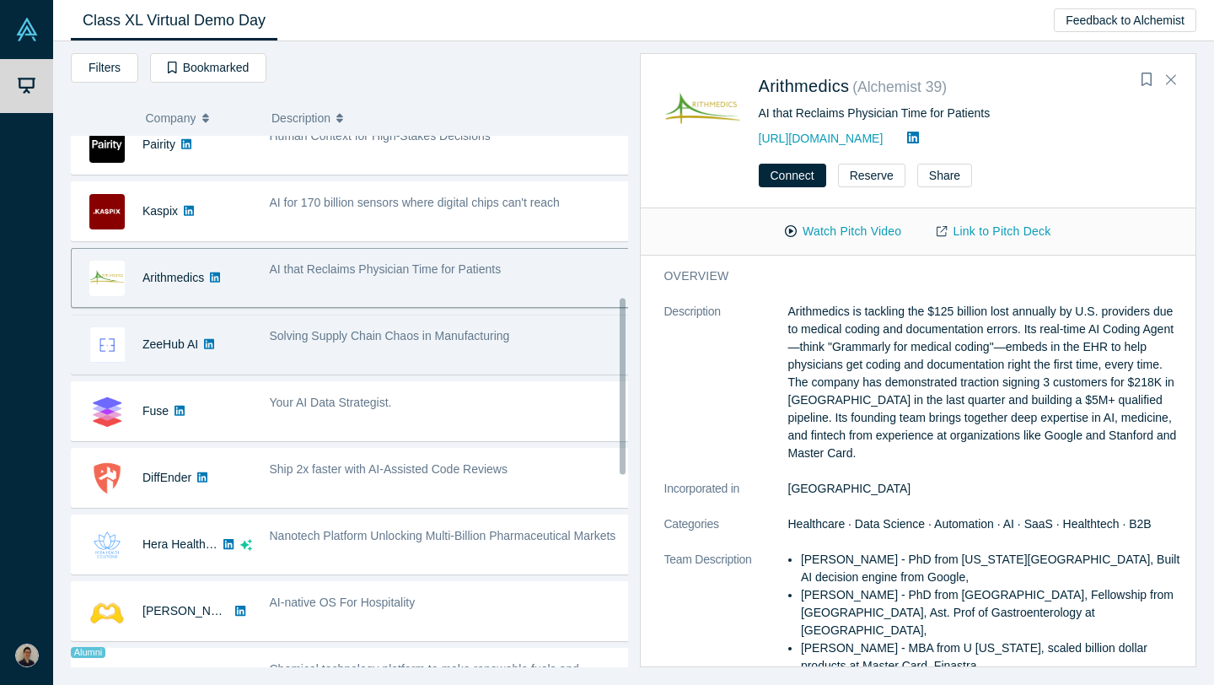
click at [529, 341] on div "Solving Supply Chain Chaos in Manufacturing" at bounding box center [451, 336] width 362 height 18
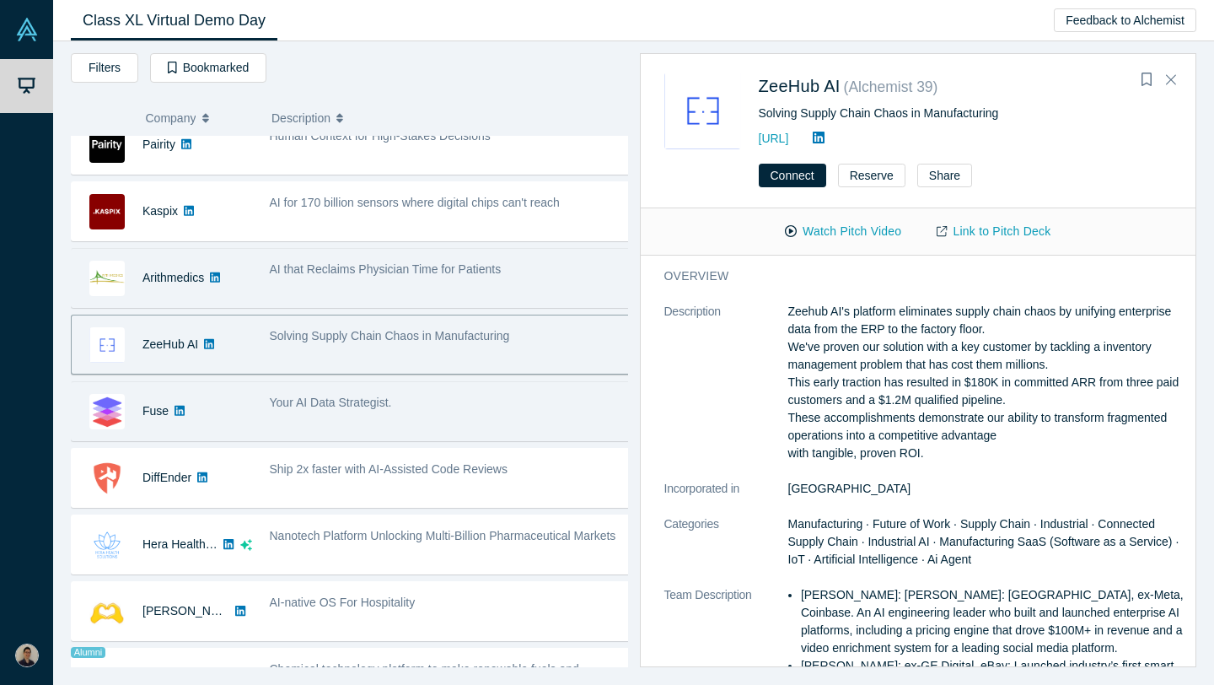
click at [459, 389] on div "Your AI Data Strategist." at bounding box center [450, 410] width 379 height 53
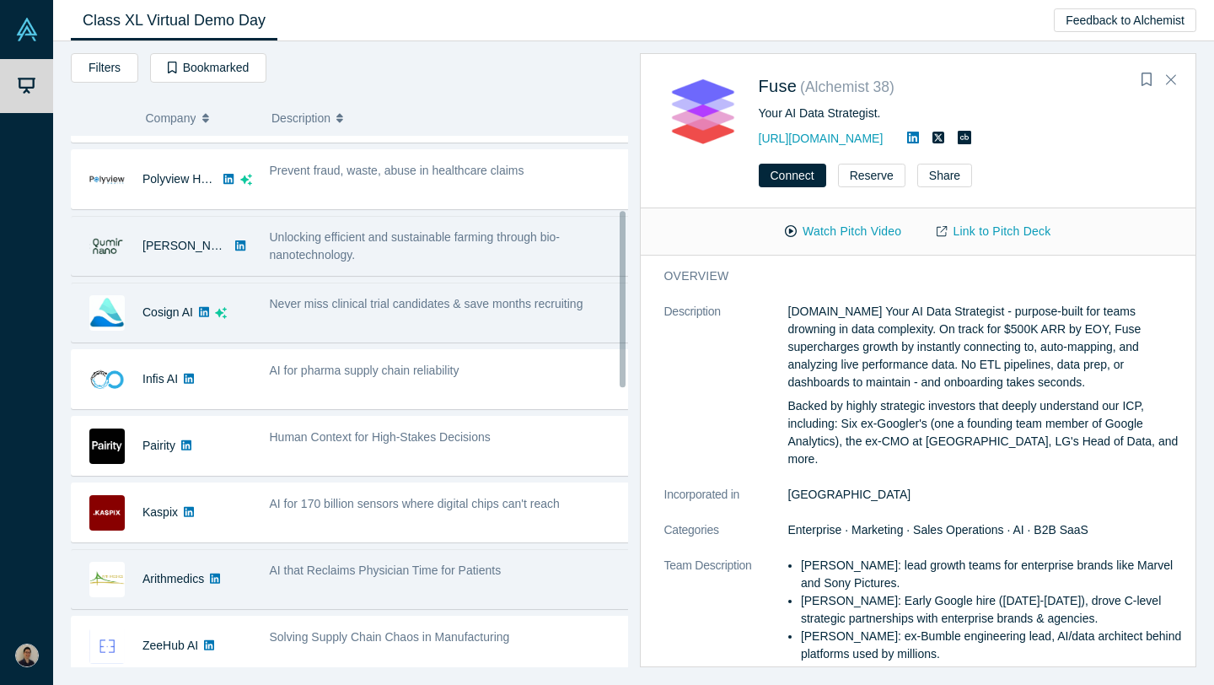
scroll to position [148, 0]
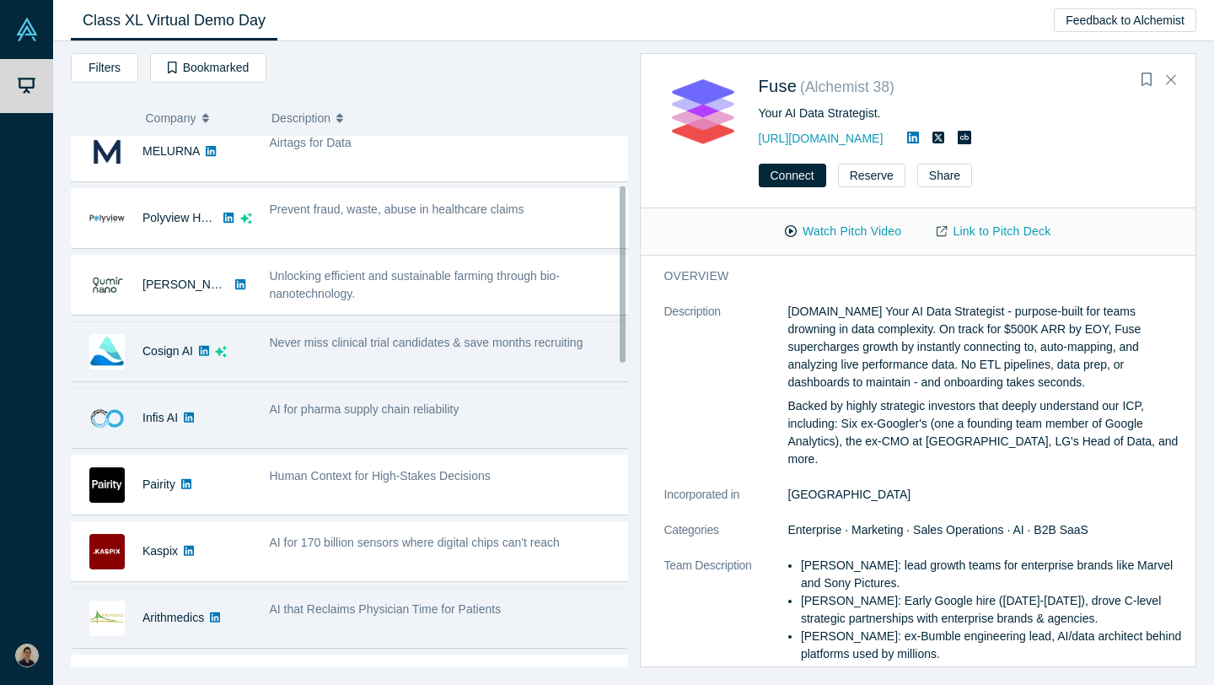
click at [336, 410] on span "AI for pharma supply chain reliability" at bounding box center [365, 408] width 190 height 13
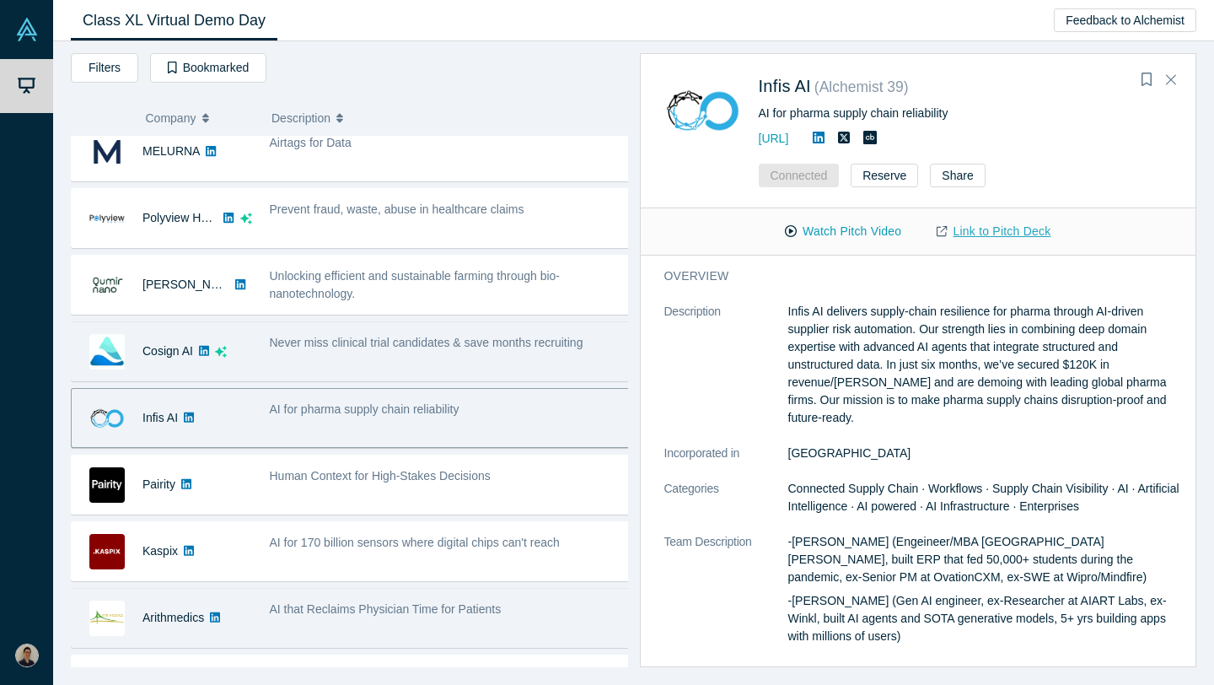
click at [998, 232] on link "Link to Pitch Deck" at bounding box center [993, 232] width 149 height 30
click at [860, 224] on button "Watch Pitch Video" at bounding box center [843, 232] width 152 height 30
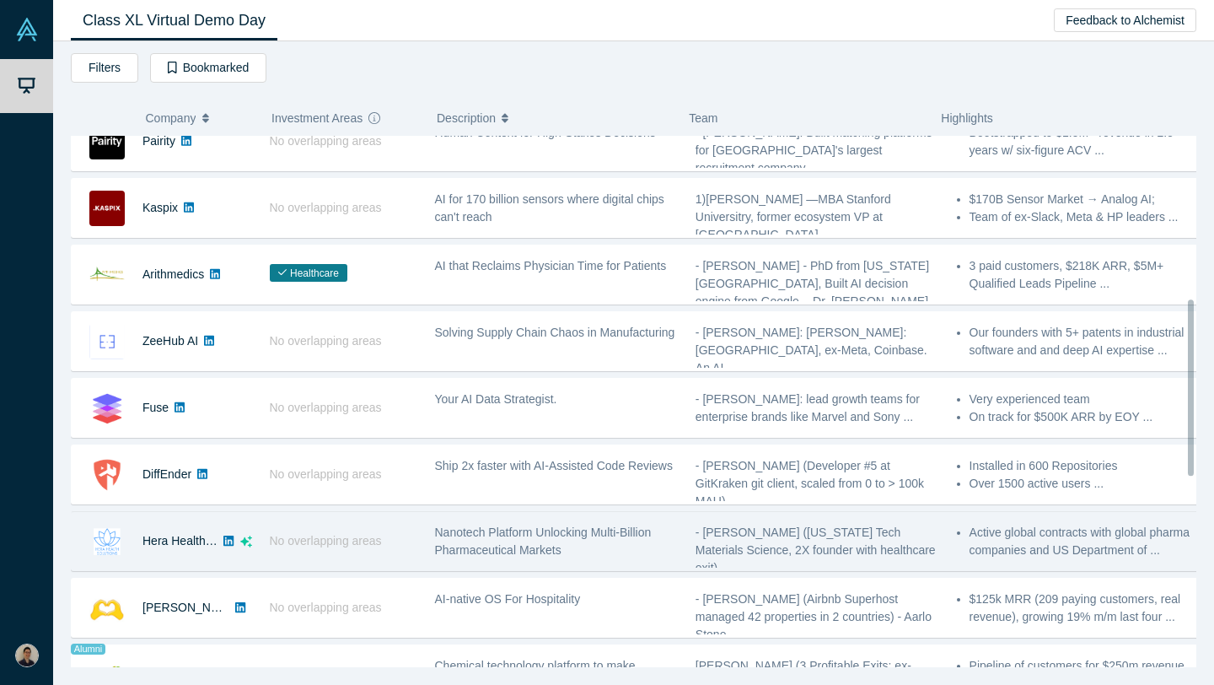
scroll to position [492, 0]
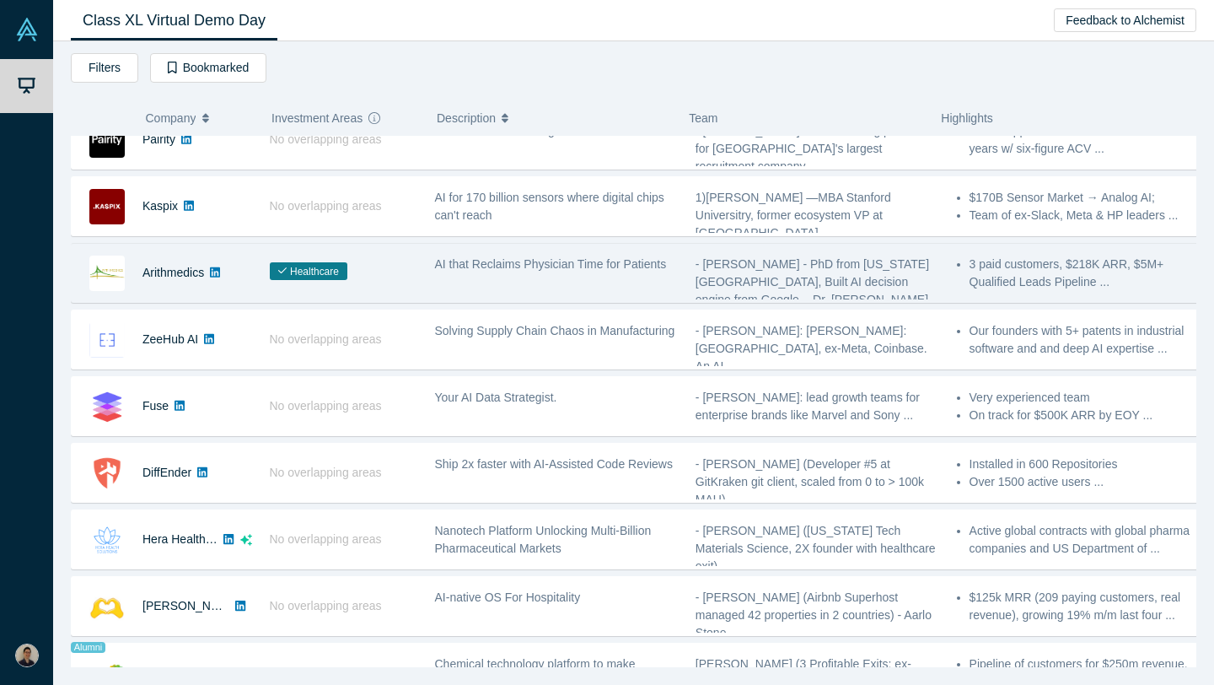
click at [648, 297] on div "AI that Reclaims Physician Time for Patients" at bounding box center [556, 272] width 261 height 53
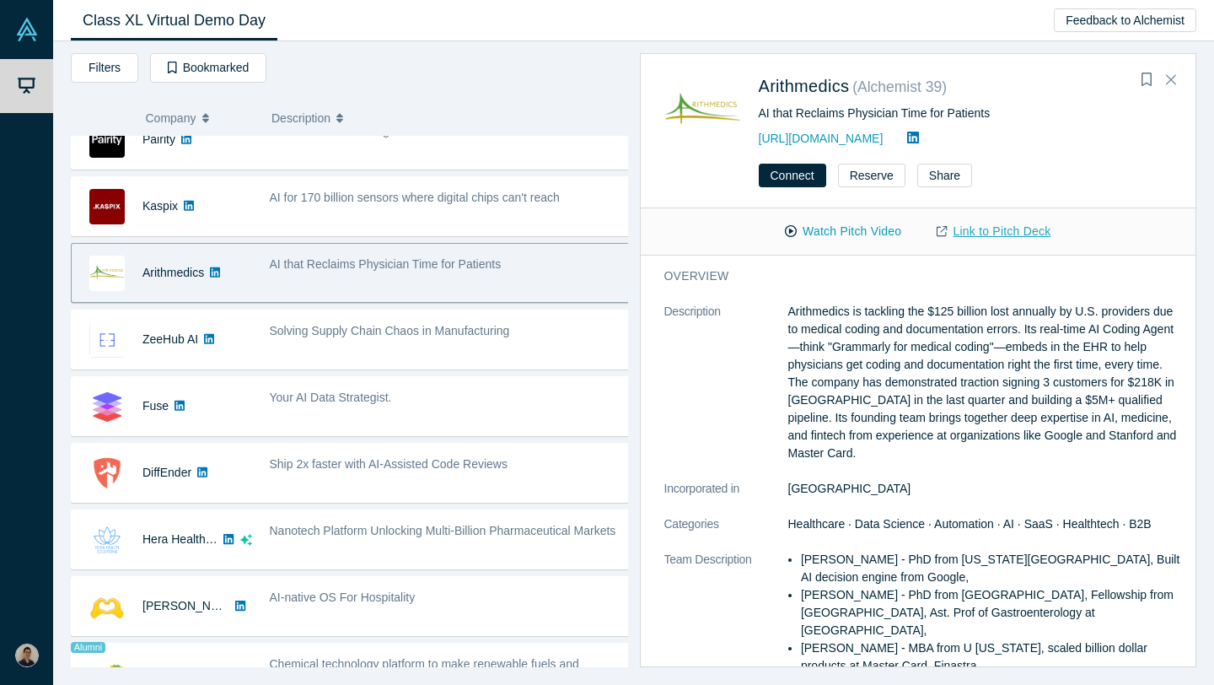
click at [968, 228] on link "Link to Pitch Deck" at bounding box center [993, 232] width 149 height 30
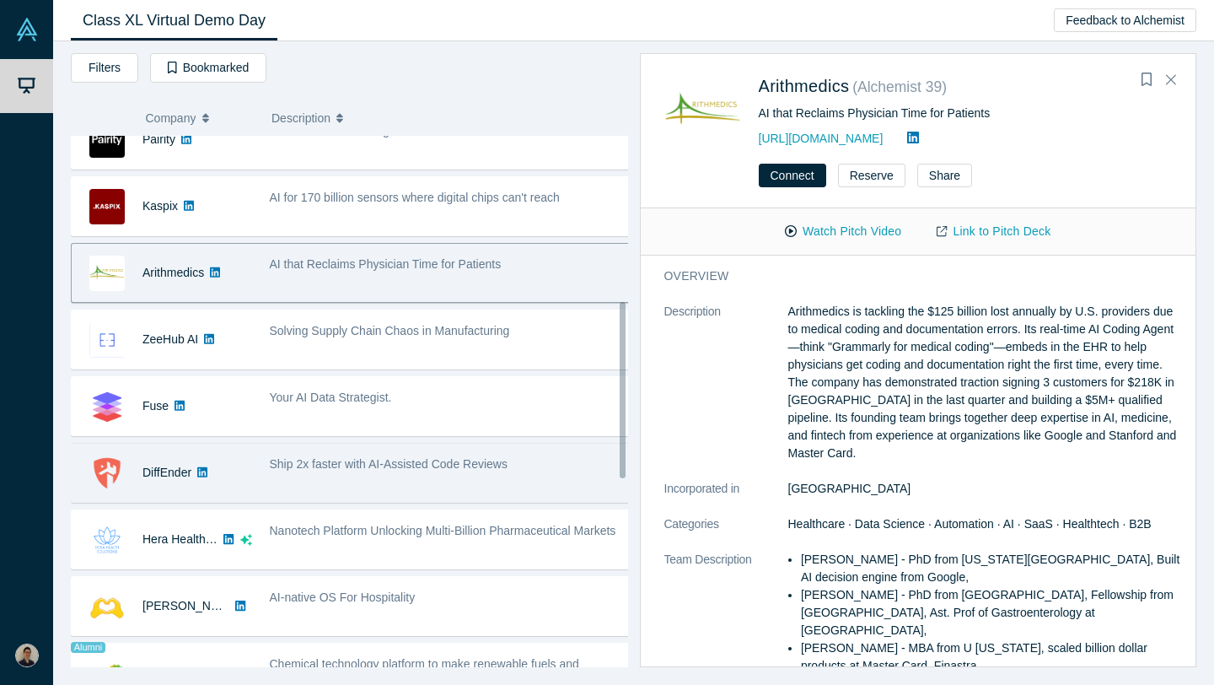
scroll to position [502, 0]
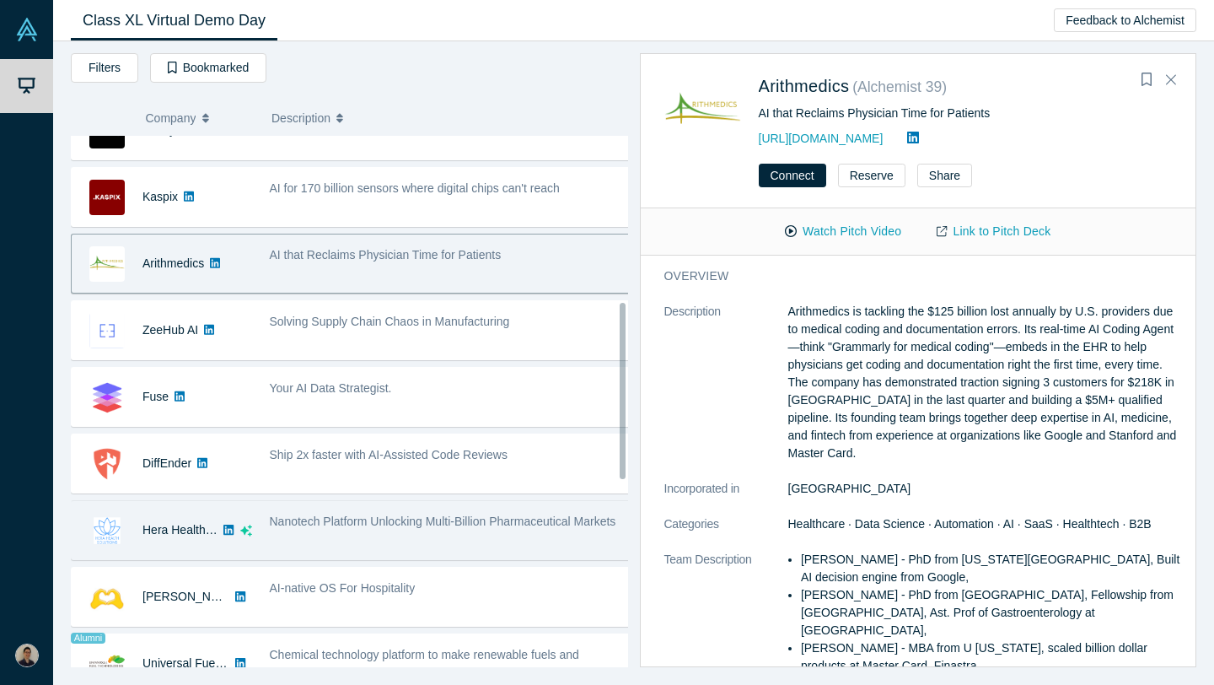
click at [487, 515] on span "Nanotech Platform Unlocking Multi-Billion Pharmaceutical Markets" at bounding box center [443, 520] width 346 height 13
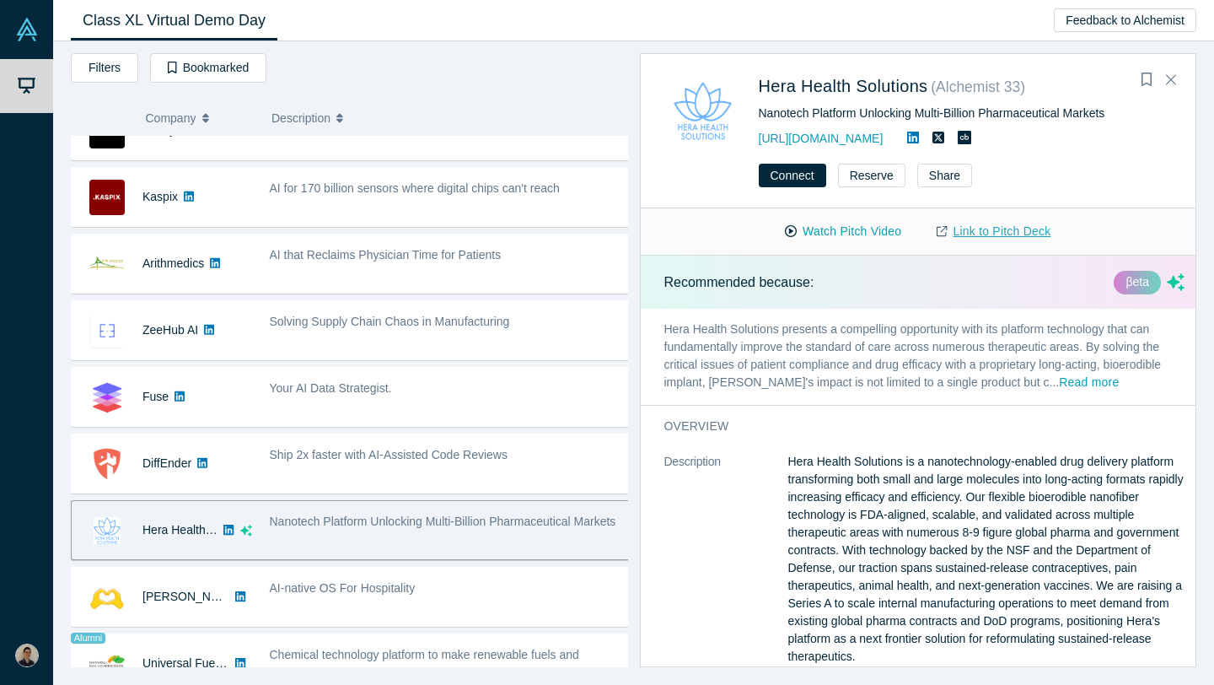
click at [982, 223] on link "Link to Pitch Deck" at bounding box center [993, 232] width 149 height 30
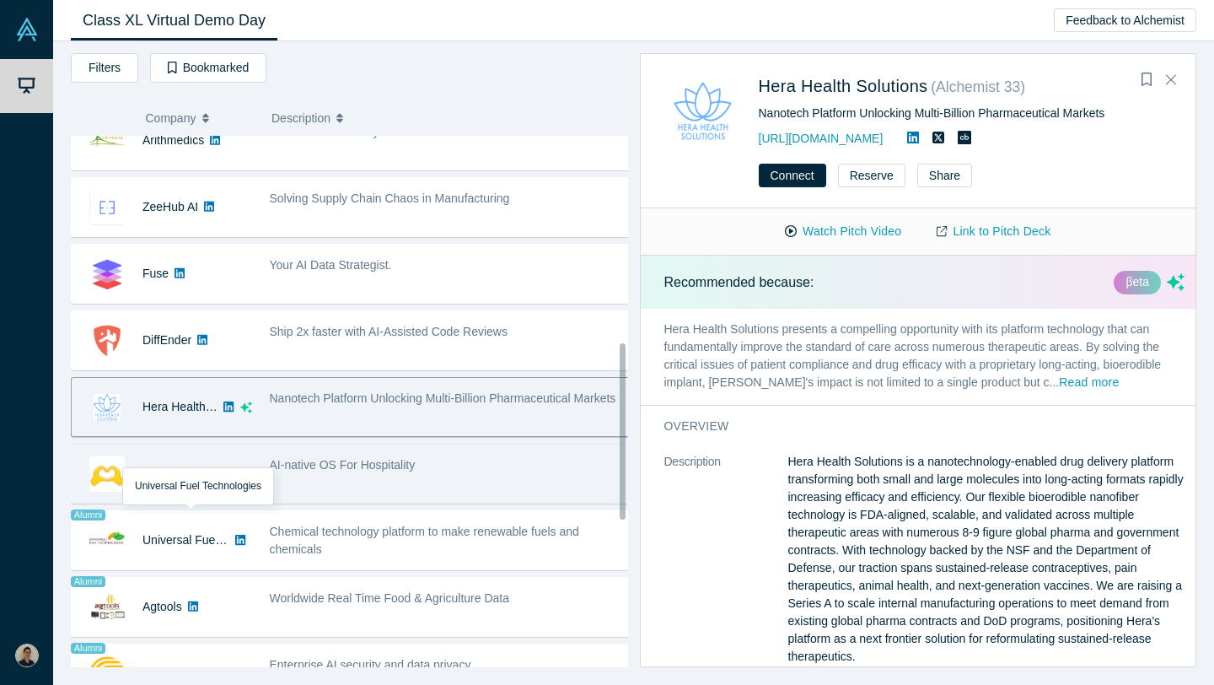
click at [288, 497] on div "AI-native OS For Hospitality" at bounding box center [450, 473] width 379 height 53
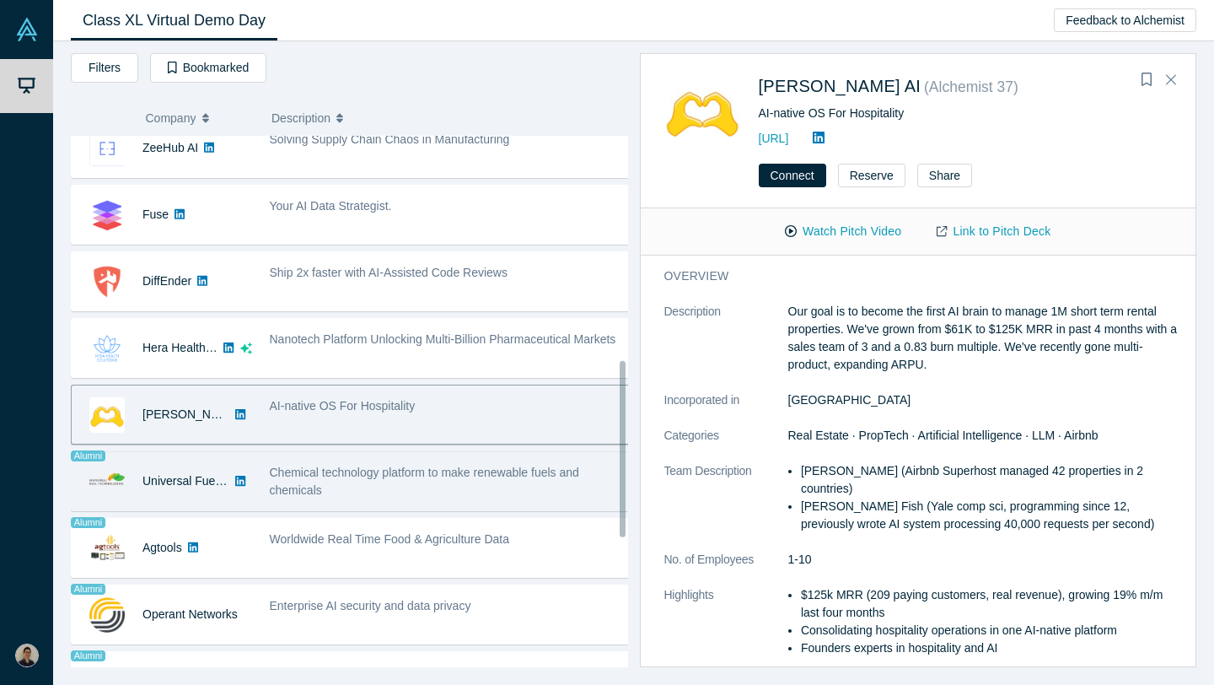
scroll to position [690, 0]
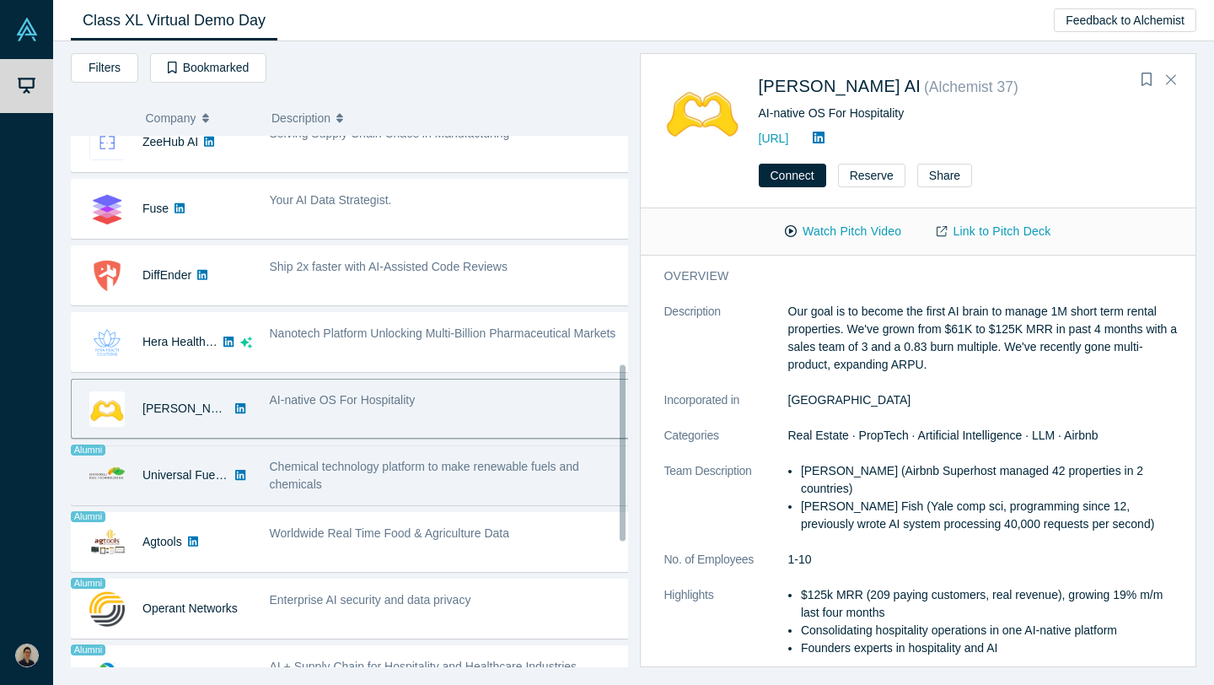
click at [479, 472] on div "Chemical technology platform to make renewable fuels and chemicals" at bounding box center [451, 475] width 362 height 35
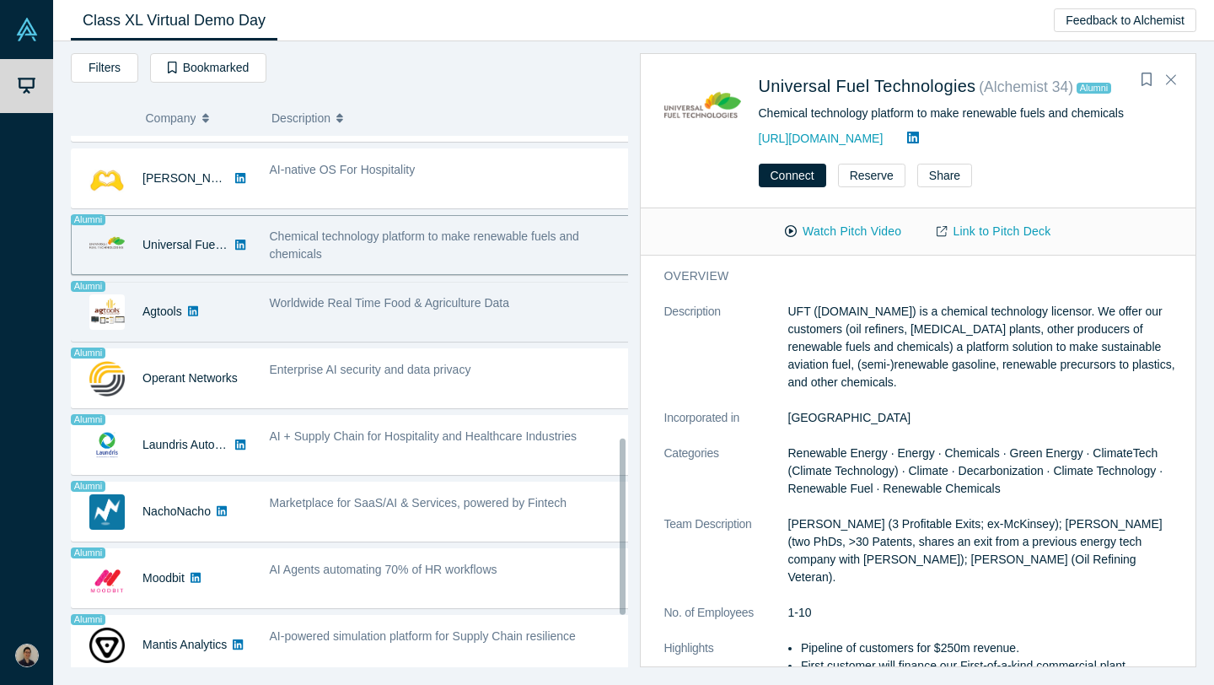
scroll to position [921, 0]
click at [483, 470] on div "Alumni Laundris Autonomous Inventory Management No overlapping areas AI + Suppl…" at bounding box center [356, 444] width 570 height 60
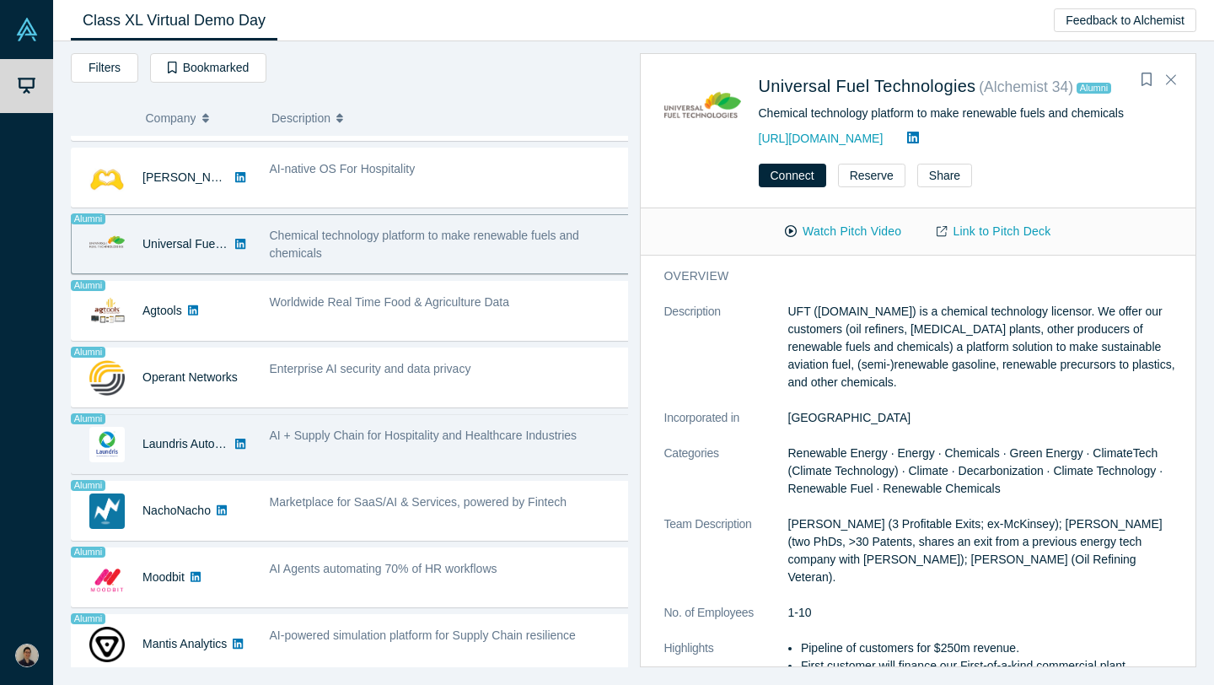
click at [505, 441] on span "AI + Supply Chain for Hospitality and Healthcare Industries" at bounding box center [424, 434] width 308 height 13
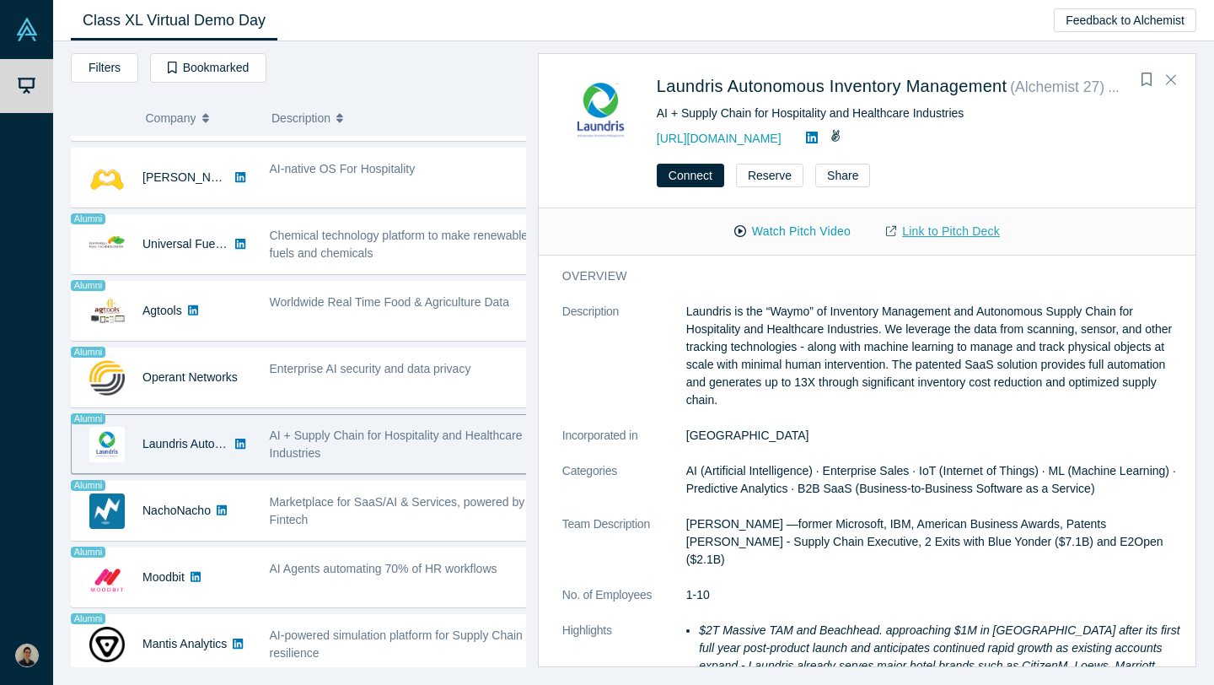
click at [943, 222] on link "Link to Pitch Deck" at bounding box center [942, 232] width 149 height 30
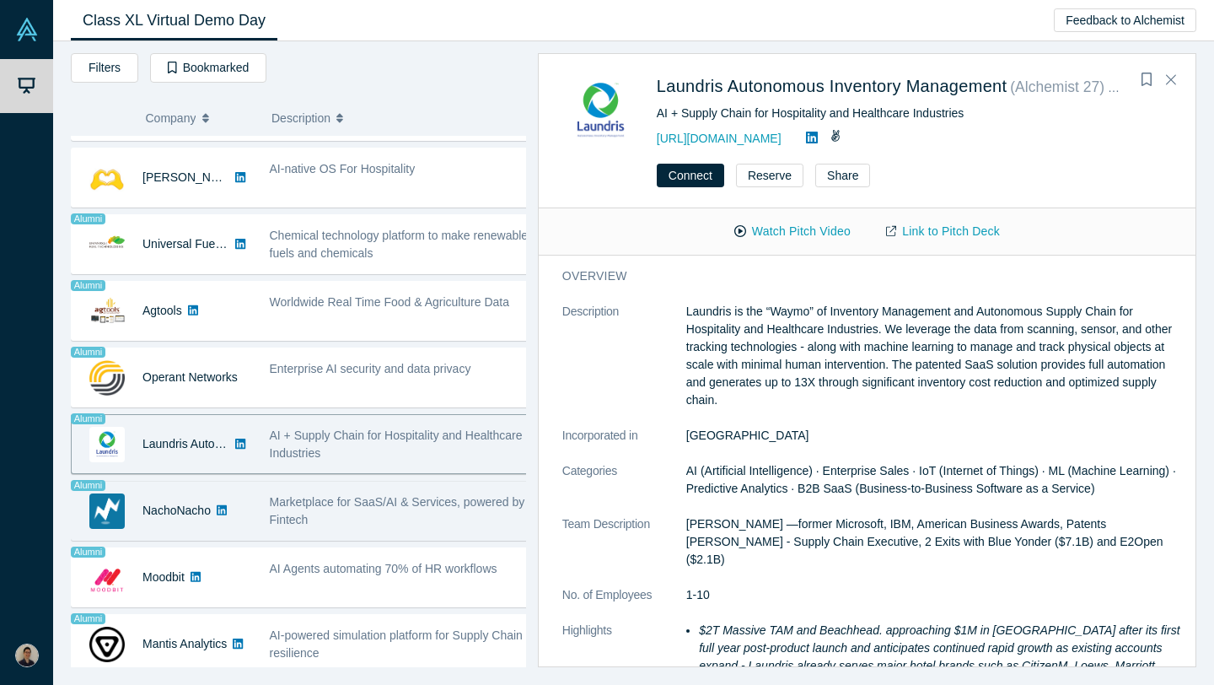
click at [317, 532] on div "Marketplace for SaaS/AI & Services, powered by Fintech" at bounding box center [399, 510] width 277 height 53
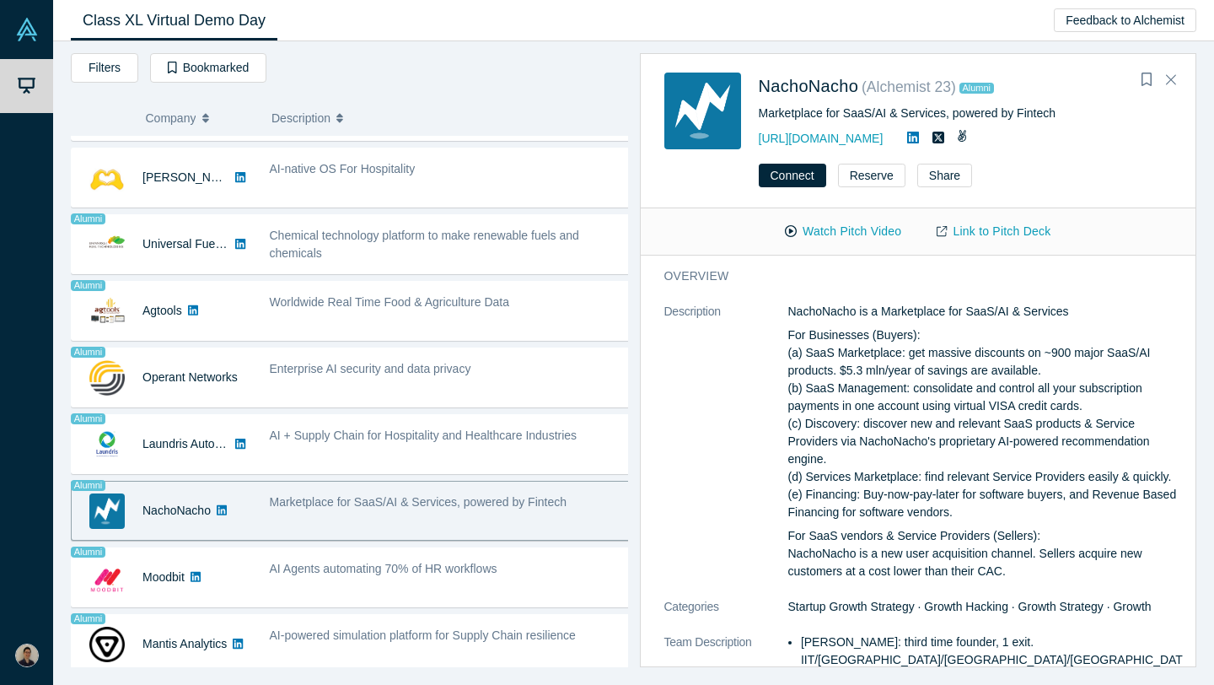
click at [317, 532] on div "Marketplace for SaaS/AI & Services, powered by Fintech" at bounding box center [450, 510] width 379 height 53
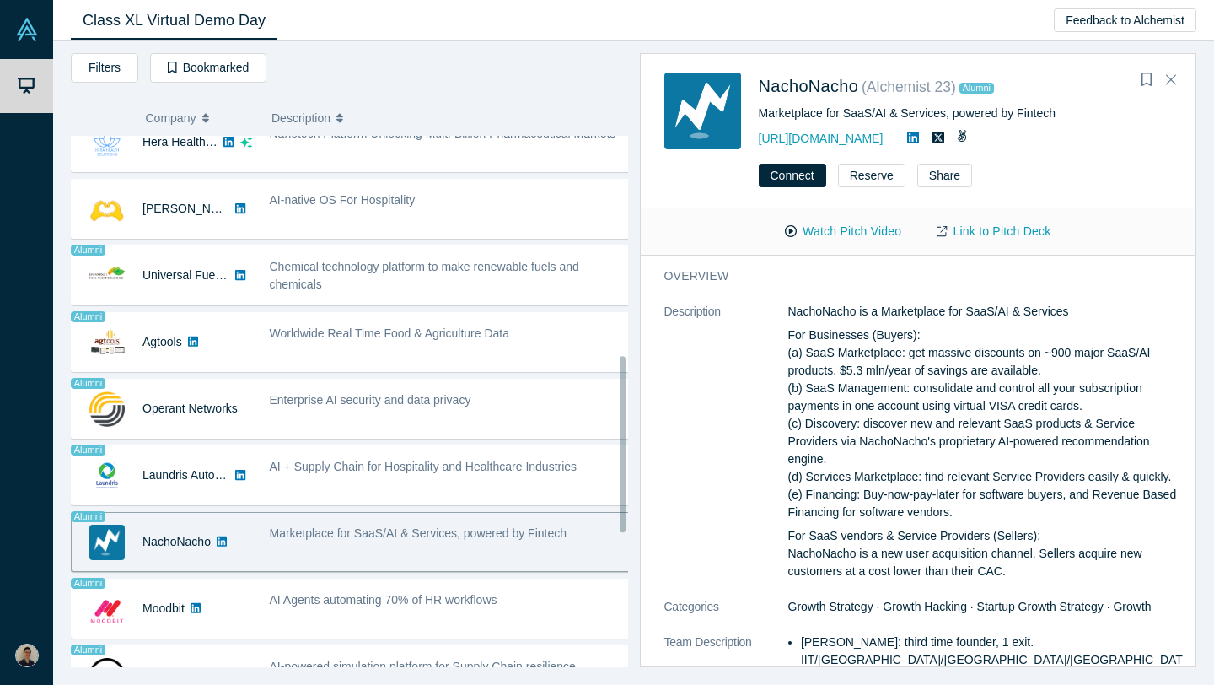
scroll to position [1067, 0]
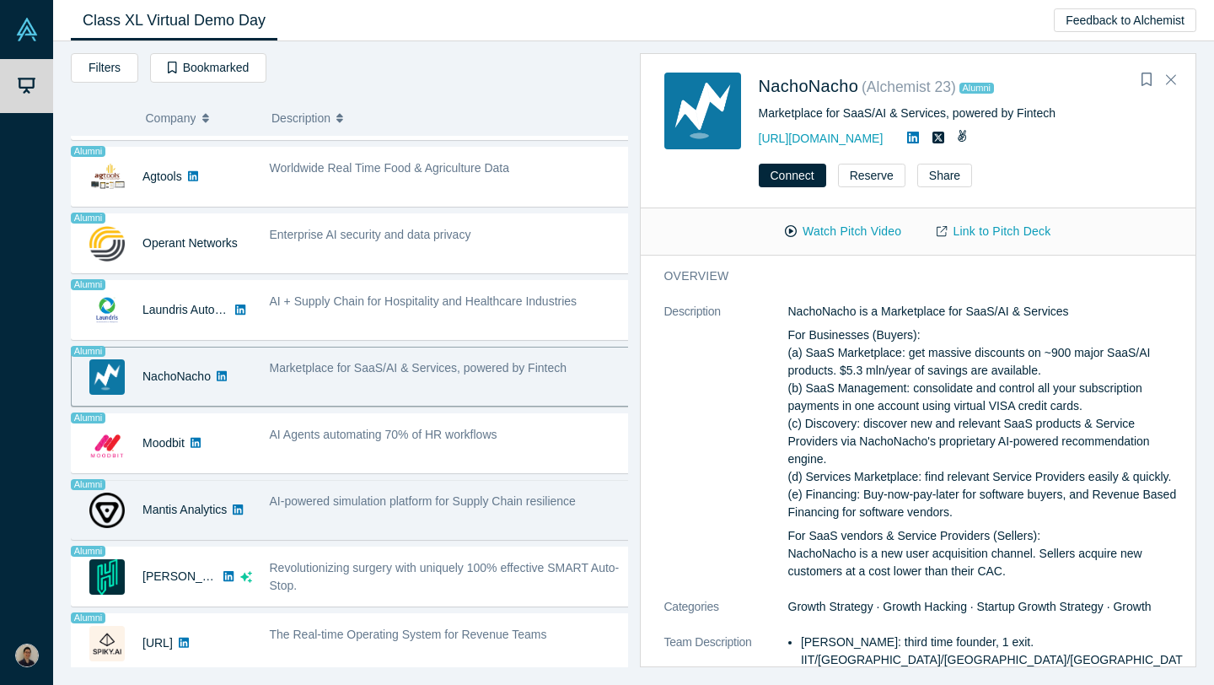
click at [536, 508] on div "AI-powered simulation platform for Supply Chain resilience" at bounding box center [450, 509] width 379 height 53
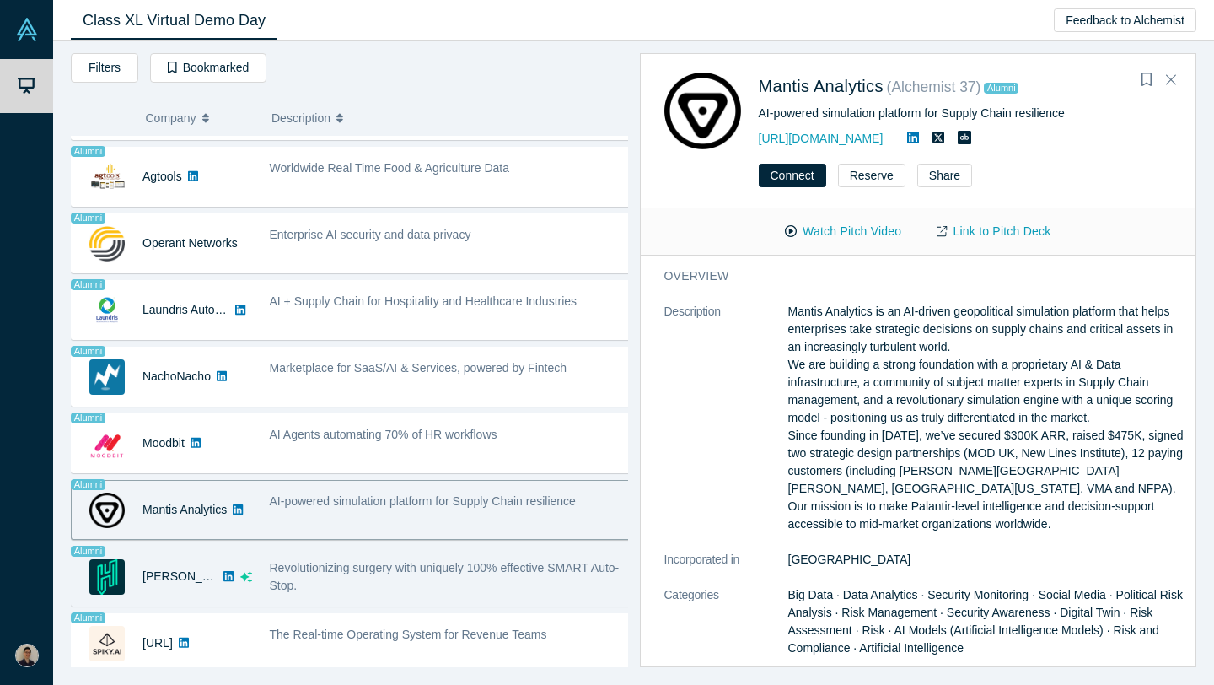
click at [522, 581] on div "Revolutionizing surgery with uniquely 100% effective SMART Auto-Stop." at bounding box center [450, 576] width 379 height 53
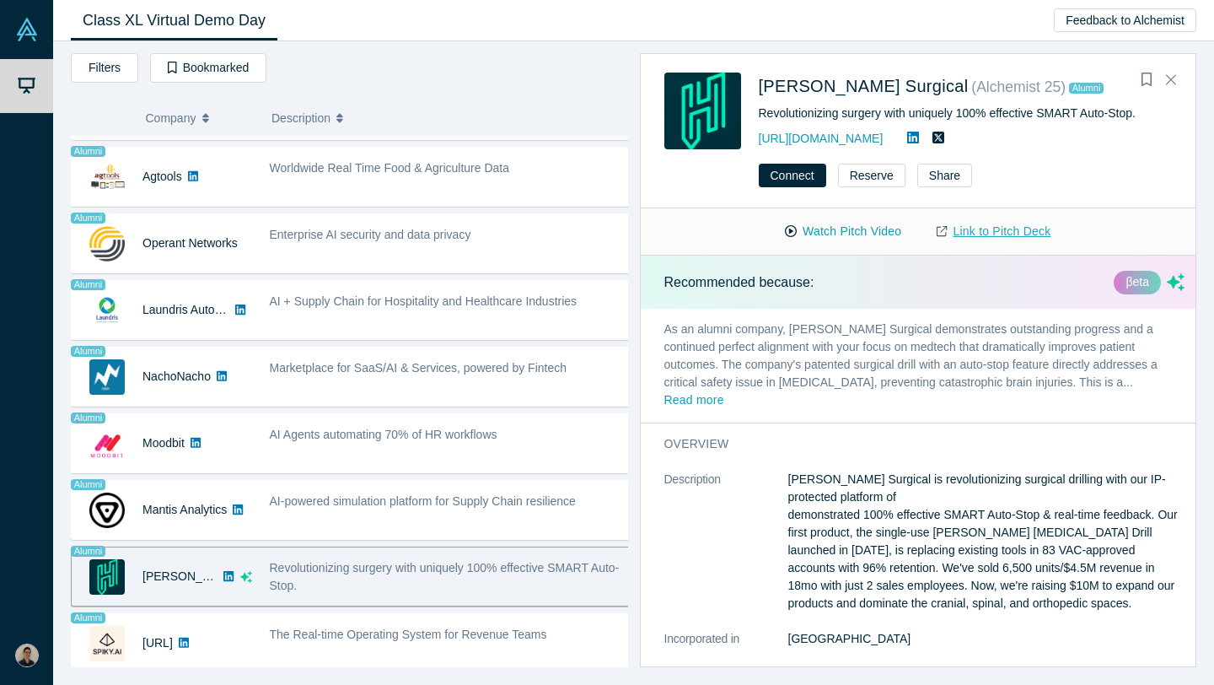
click at [979, 230] on link "Link to Pitch Deck" at bounding box center [993, 232] width 149 height 30
